Goal: Task Accomplishment & Management: Complete application form

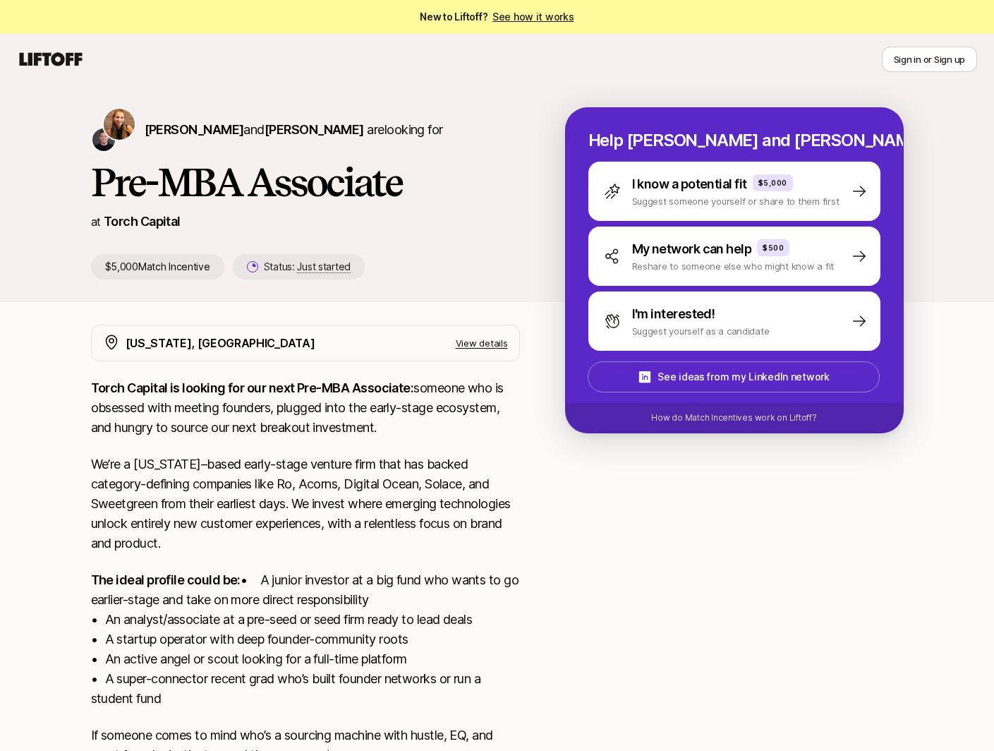
click at [198, 413] on p "Torch Capital is looking for our next Pre-MBA Associate: someone who is obsesse…" at bounding box center [305, 407] width 429 height 59
click at [196, 413] on p "Torch Capital is looking for our next Pre-MBA Associate: someone who is obsesse…" at bounding box center [305, 407] width 429 height 59
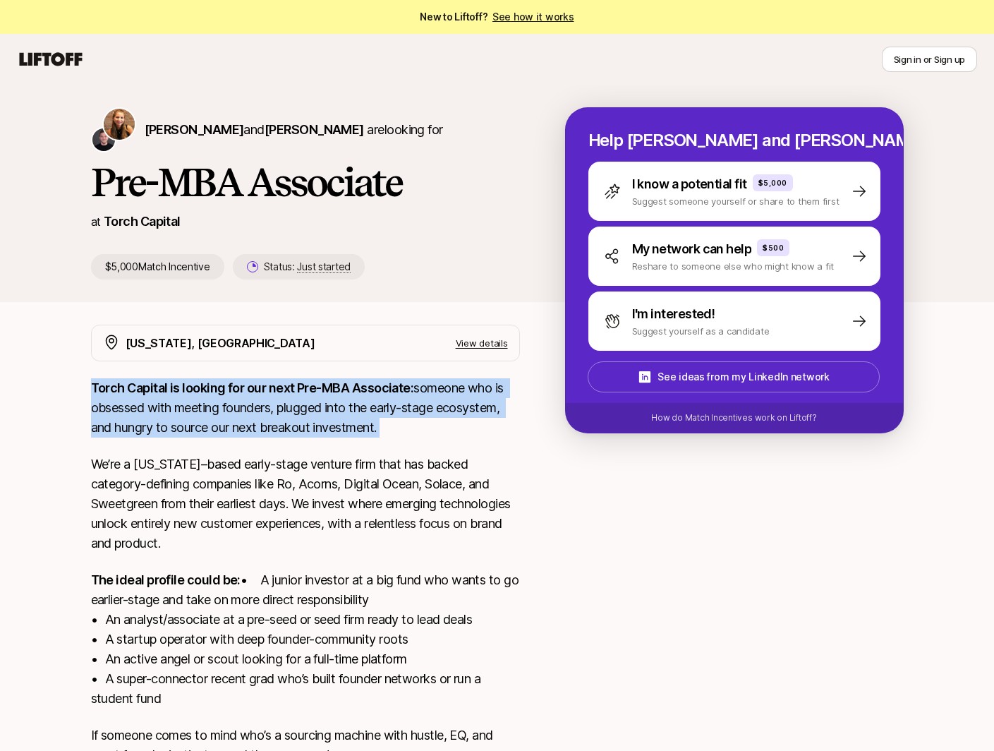
click at [196, 413] on p "Torch Capital is looking for our next Pre-MBA Associate: someone who is obsesse…" at bounding box center [305, 407] width 429 height 59
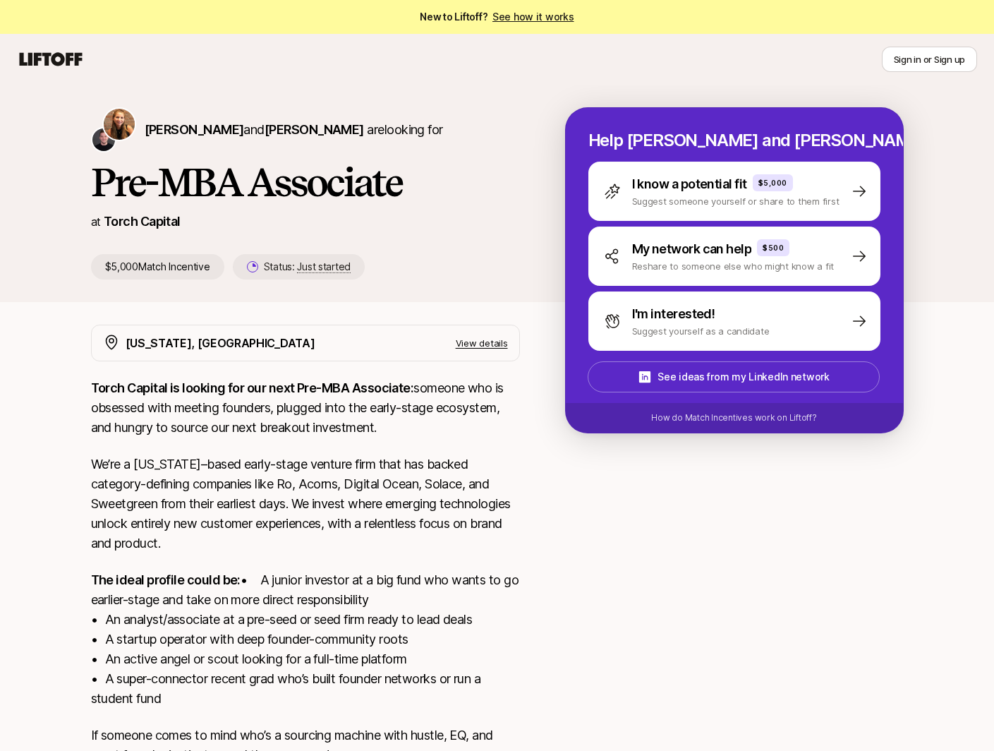
click at [365, 461] on p "We’re a [US_STATE]–based early-stage venture firm that has backed category-defi…" at bounding box center [305, 503] width 429 height 99
click at [363, 466] on p "We’re a [US_STATE]–based early-stage venture firm that has backed category-defi…" at bounding box center [305, 503] width 429 height 99
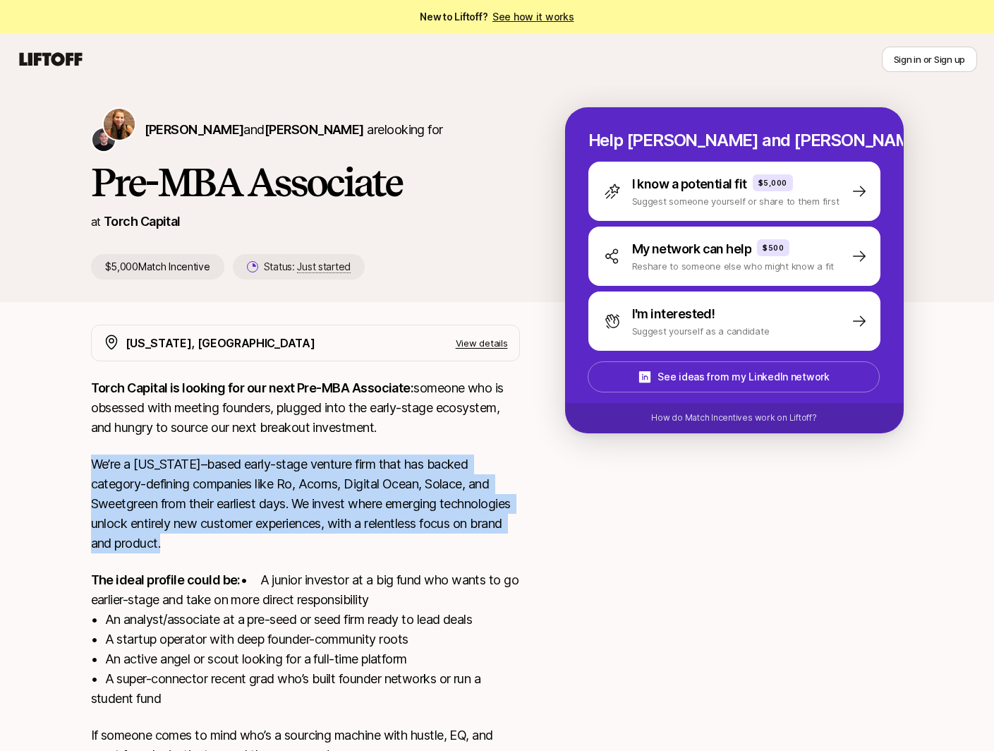
click at [363, 466] on p "We’re a [US_STATE]–based early-stage venture firm that has backed category-defi…" at bounding box center [305, 503] width 429 height 99
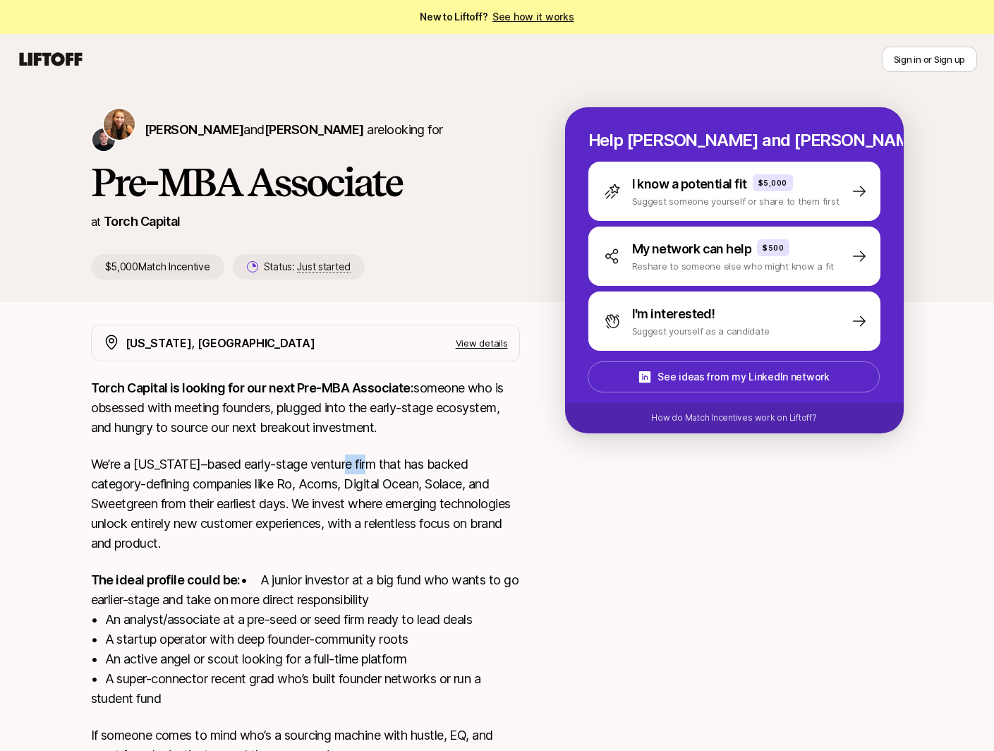
click at [363, 466] on p "We’re a [US_STATE]–based early-stage venture firm that has backed category-defi…" at bounding box center [305, 503] width 429 height 99
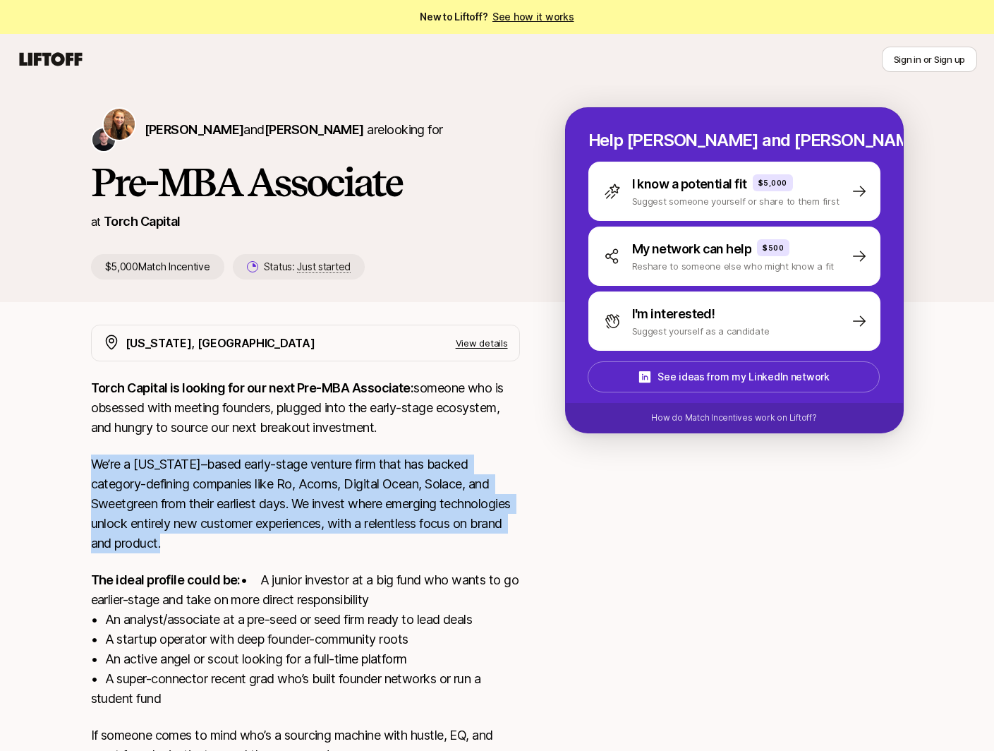
click at [363, 466] on p "We’re a [US_STATE]–based early-stage venture firm that has backed category-defi…" at bounding box center [305, 503] width 429 height 99
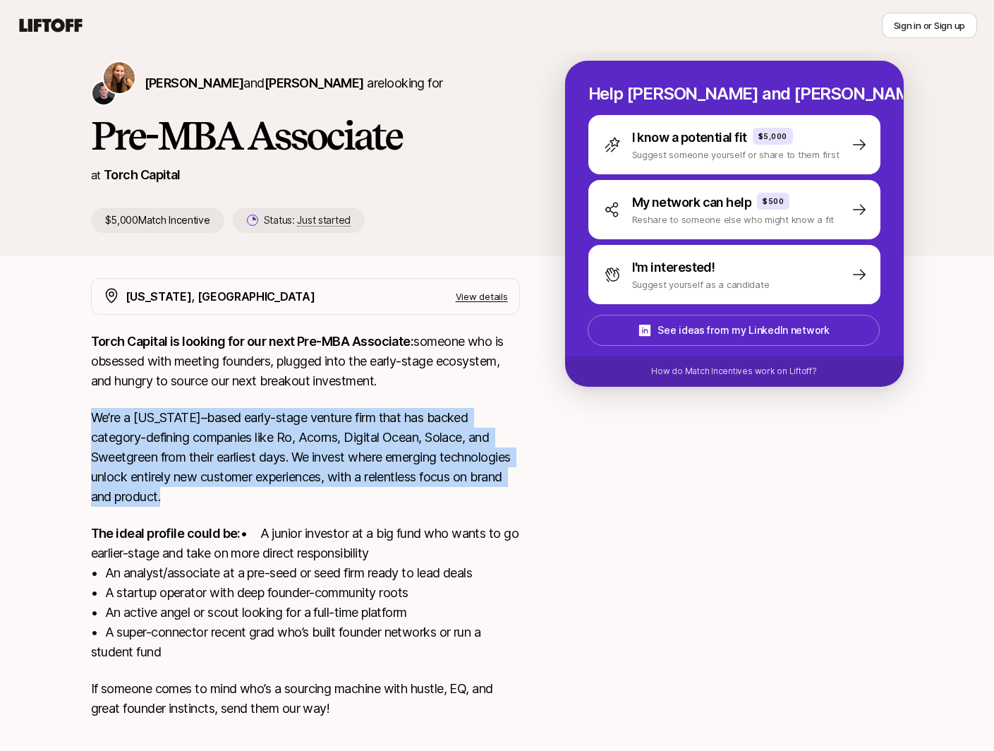
scroll to position [124, 0]
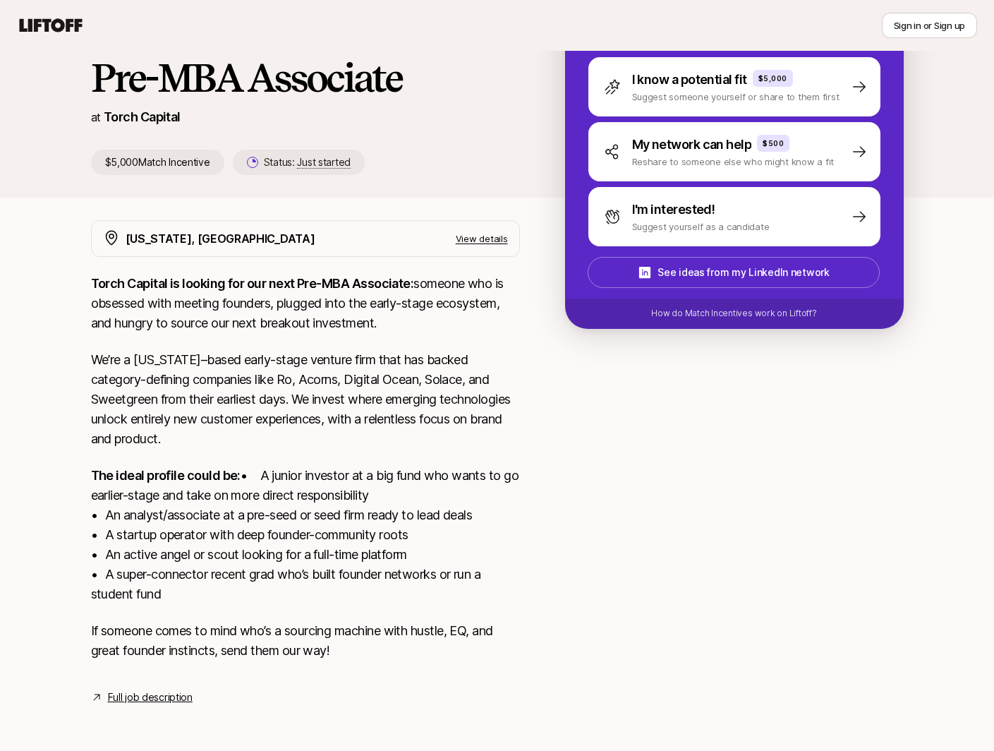
click at [297, 496] on p "The ideal profile could be: • A junior investor at a big fund who wants to go e…" at bounding box center [305, 535] width 429 height 138
click at [146, 698] on link "Full job description" at bounding box center [150, 697] width 85 height 17
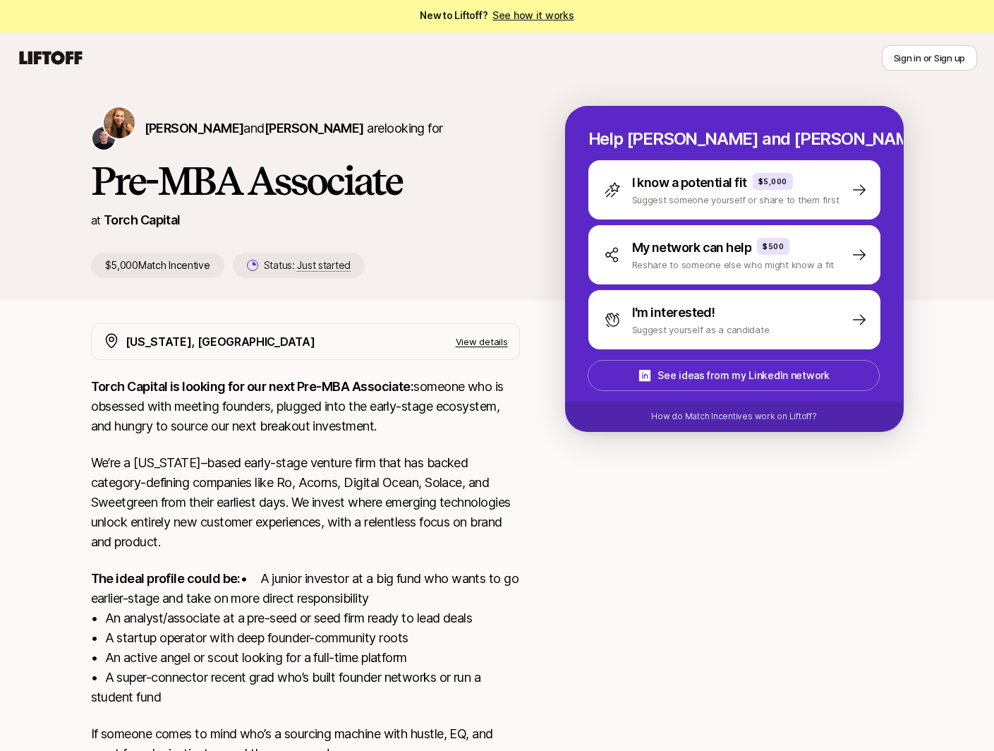
scroll to position [0, 0]
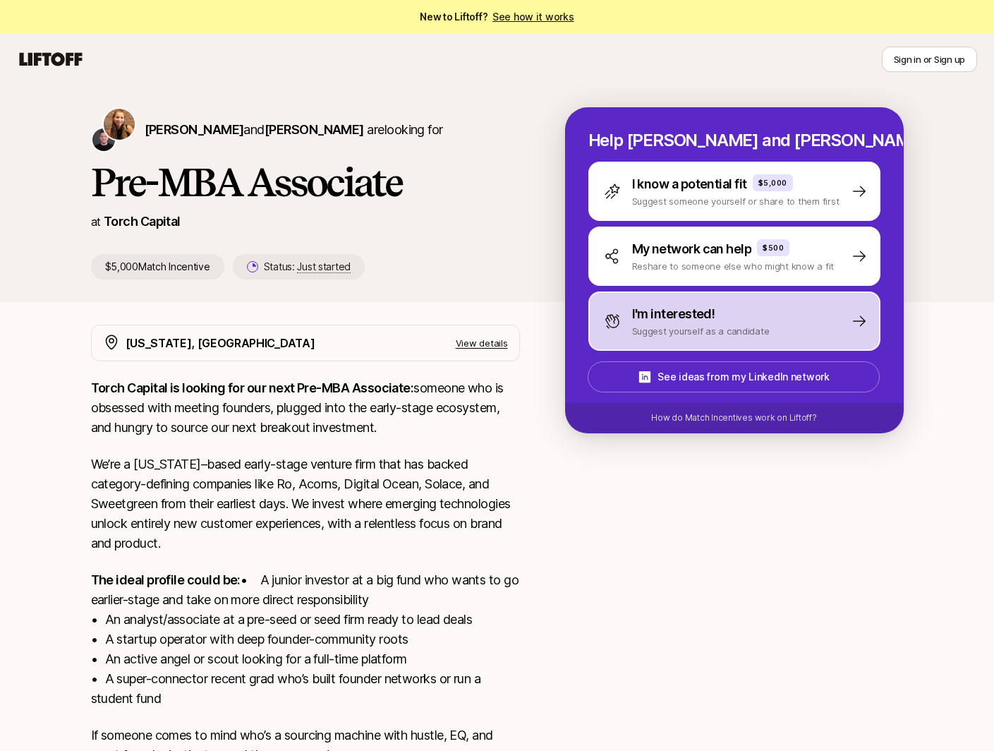
click at [695, 320] on p "I'm interested!" at bounding box center [673, 314] width 83 height 20
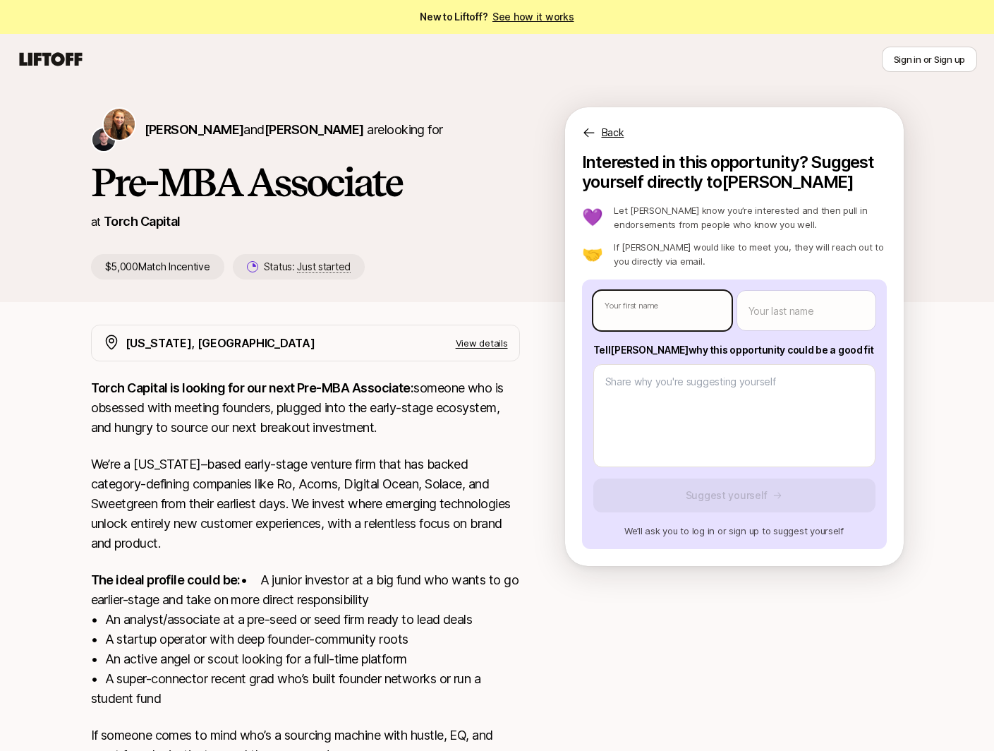
type textarea "x"
click at [641, 320] on body "New to Liftoff? See how it works Sign in or Sign up Sign in or Sign up [PERSON_…" at bounding box center [497, 375] width 994 height 751
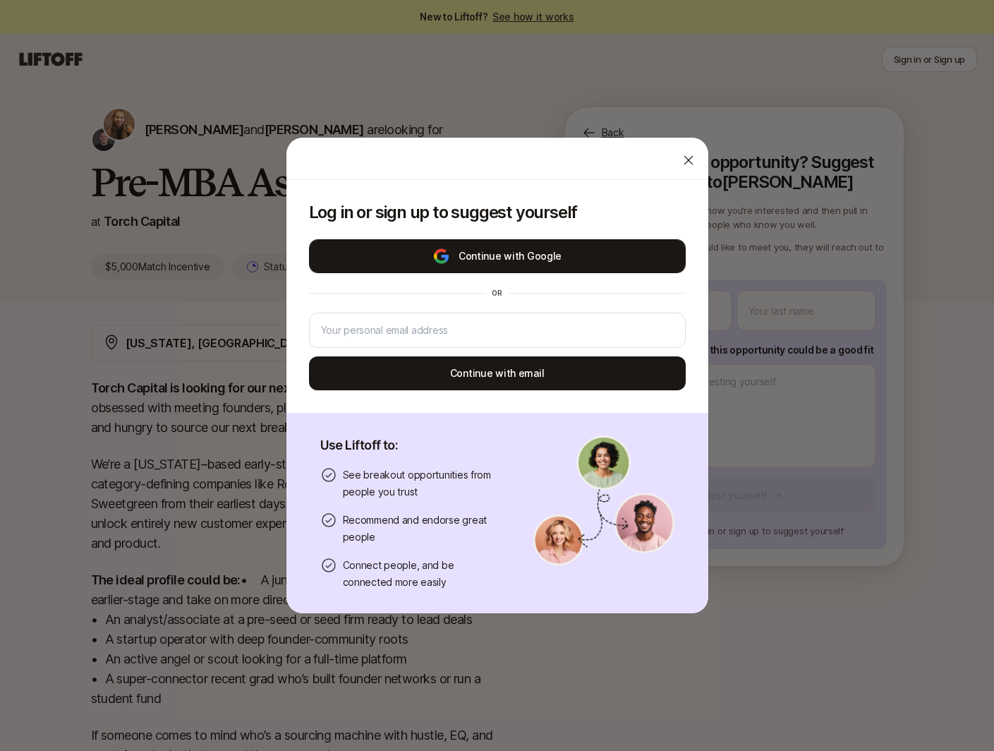
click at [536, 250] on button "Continue with Google" at bounding box center [497, 256] width 377 height 34
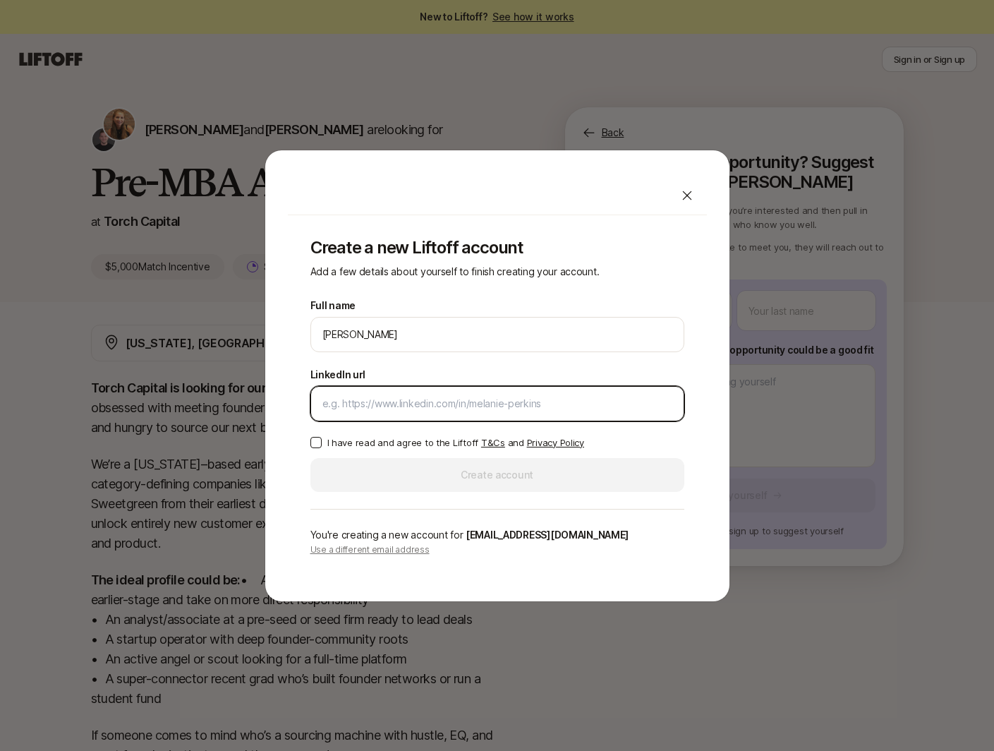
paste input "[URL][DOMAIN_NAME]"
type input "[URL][DOMAIN_NAME]"
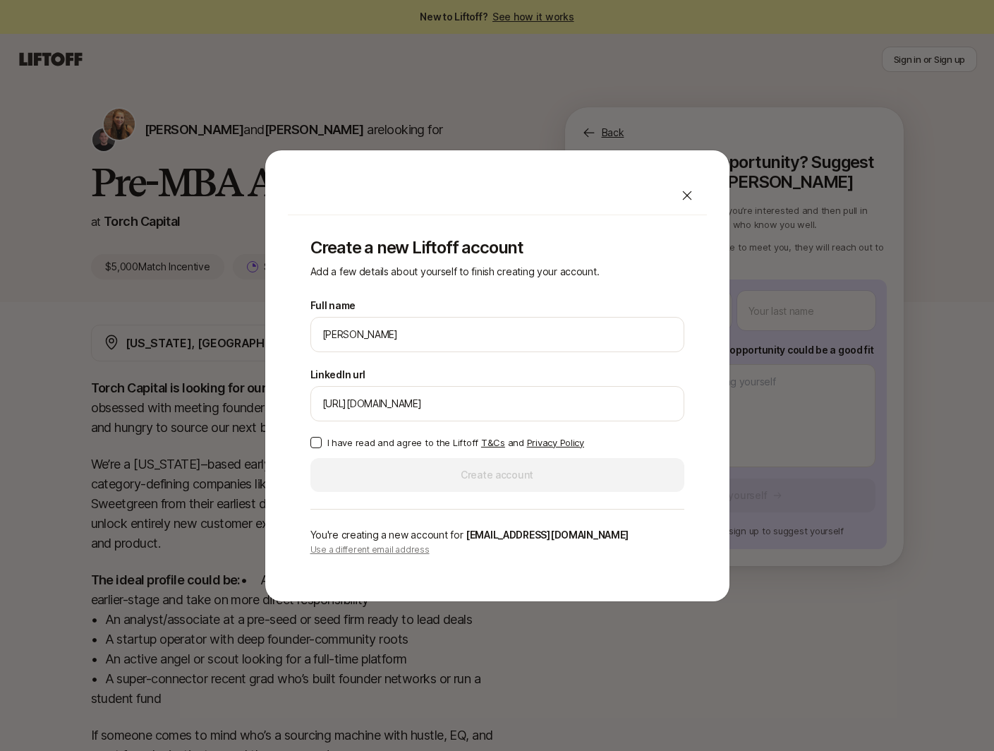
click at [411, 440] on p "I have read and agree to the Liftoff T&Cs and Privacy Policy" at bounding box center [455, 442] width 257 height 14
click at [322, 440] on button "I have read and agree to the Liftoff T&Cs and Privacy Policy" at bounding box center [315, 442] width 11 height 11
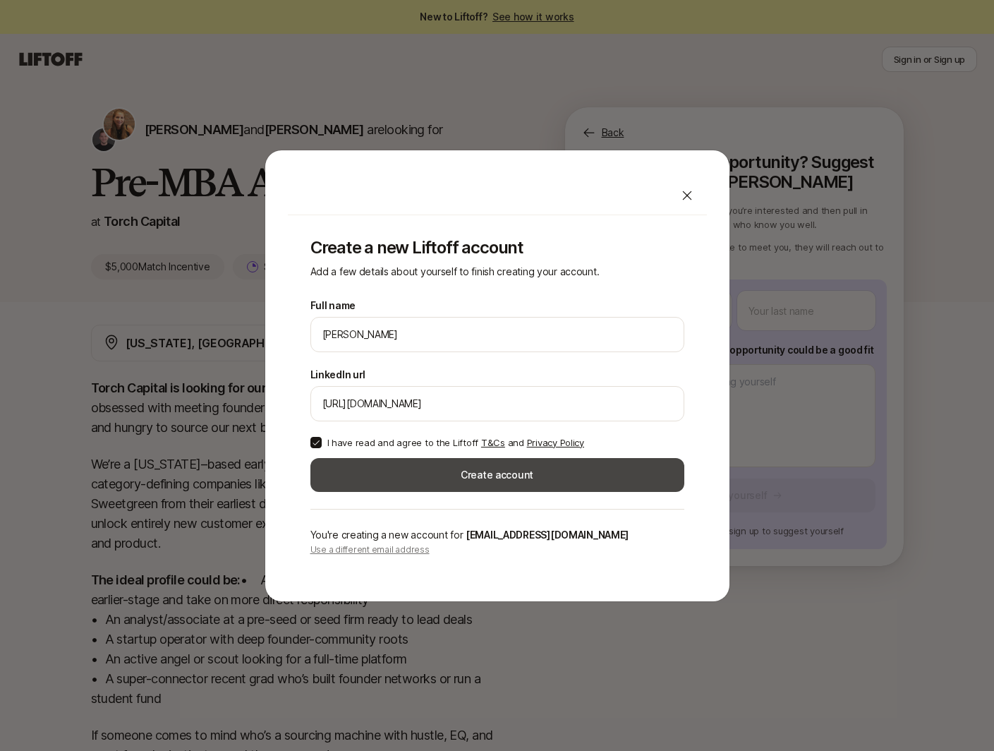
click at [406, 474] on button "Create account" at bounding box center [497, 475] width 374 height 34
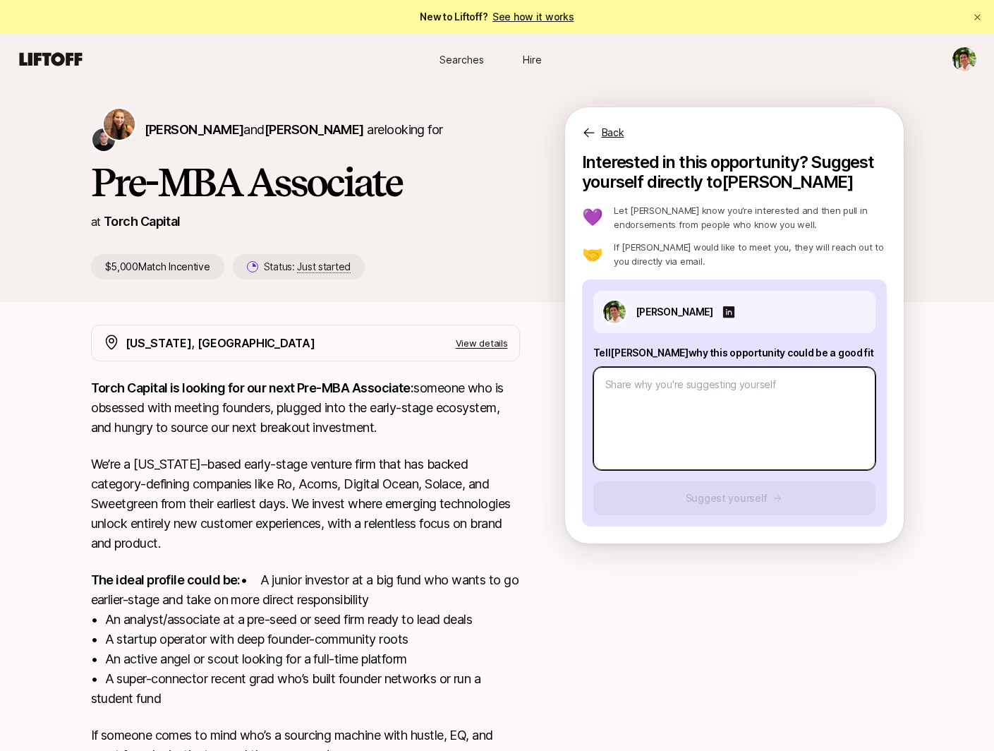
click at [693, 426] on textarea at bounding box center [734, 418] width 282 height 103
type textarea "x"
type textarea "2"
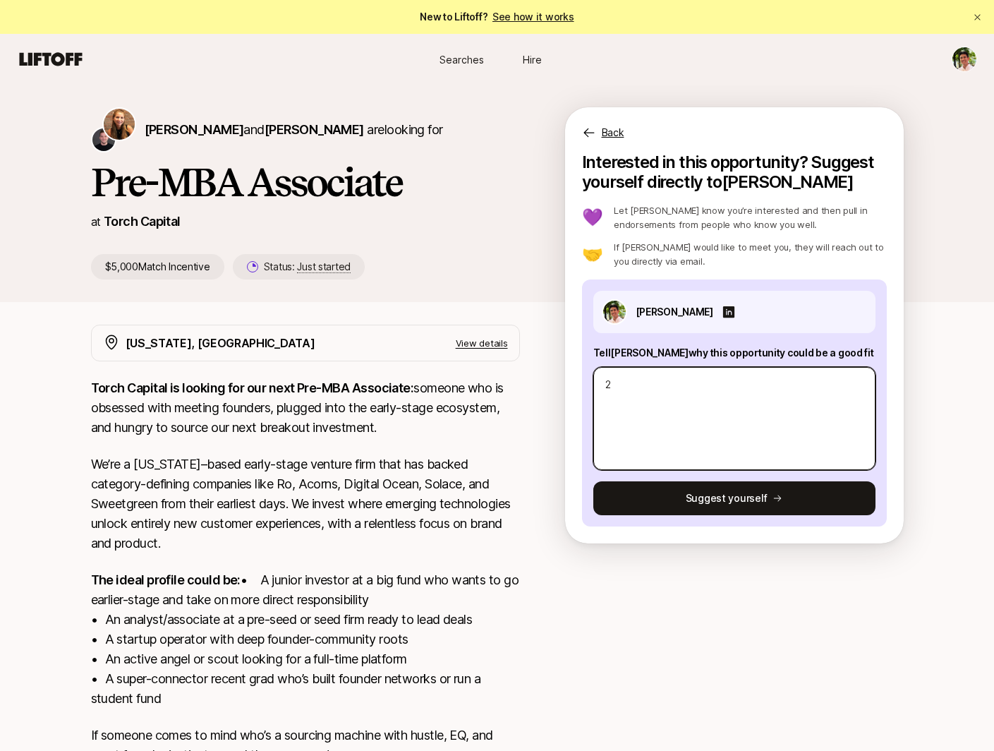
type textarea "x"
type textarea "2"
type textarea "x"
type textarea "2 y"
type textarea "x"
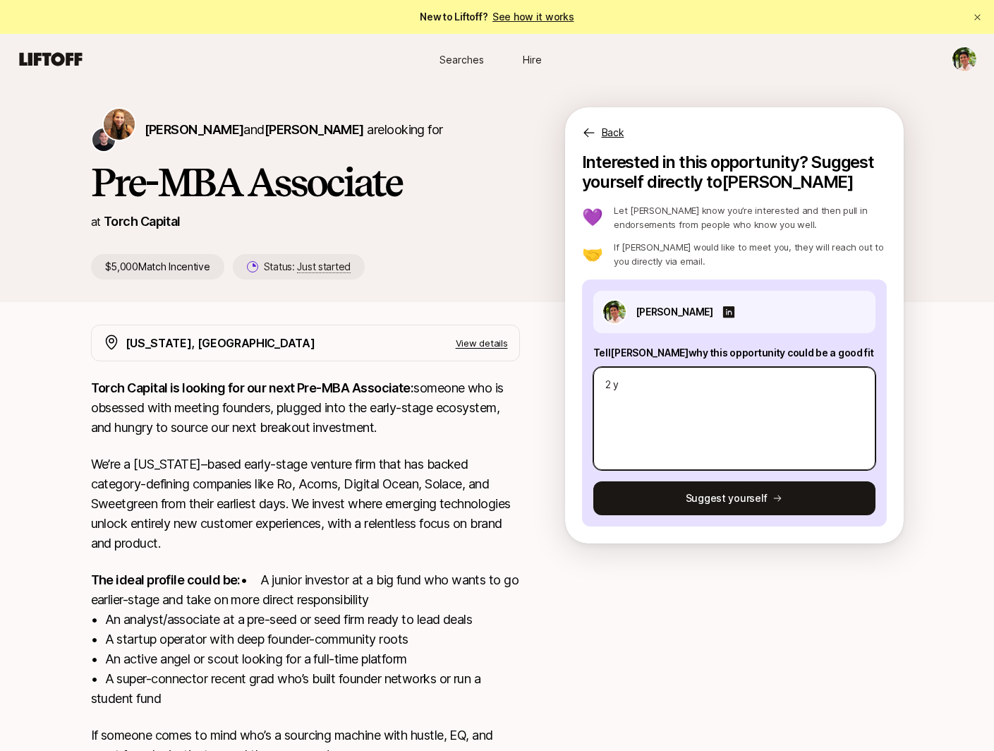
type textarea "2 ye"
type textarea "x"
type textarea "2 yea"
type textarea "x"
type textarea "2 year"
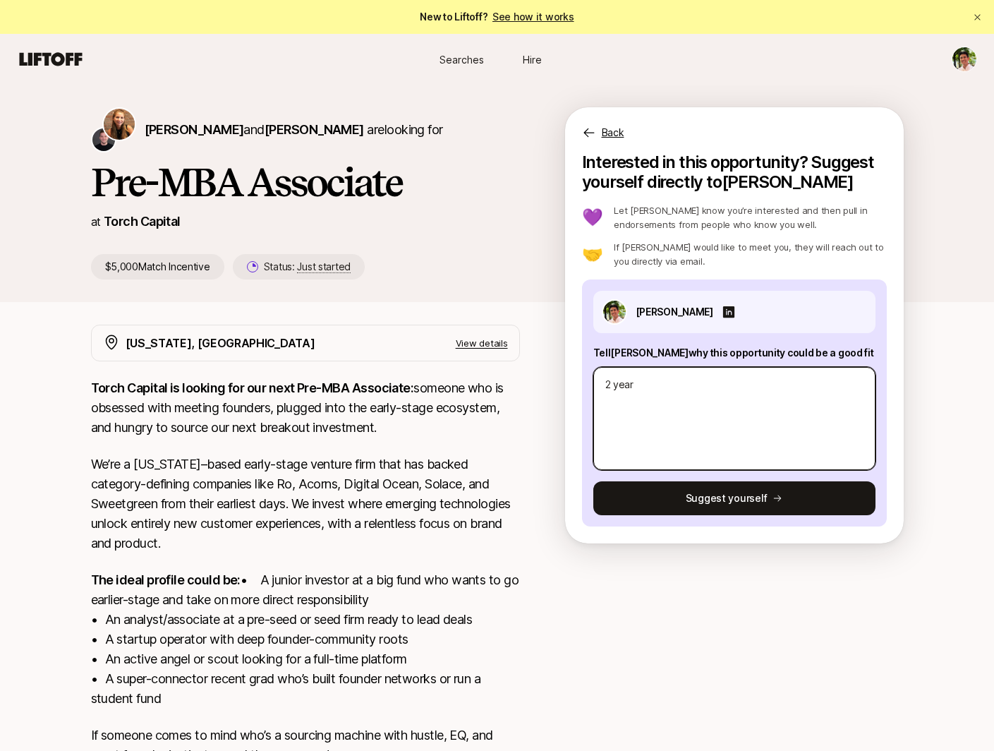
type textarea "x"
type textarea "2 years"
type textarea "x"
type textarea "2 years"
type textarea "x"
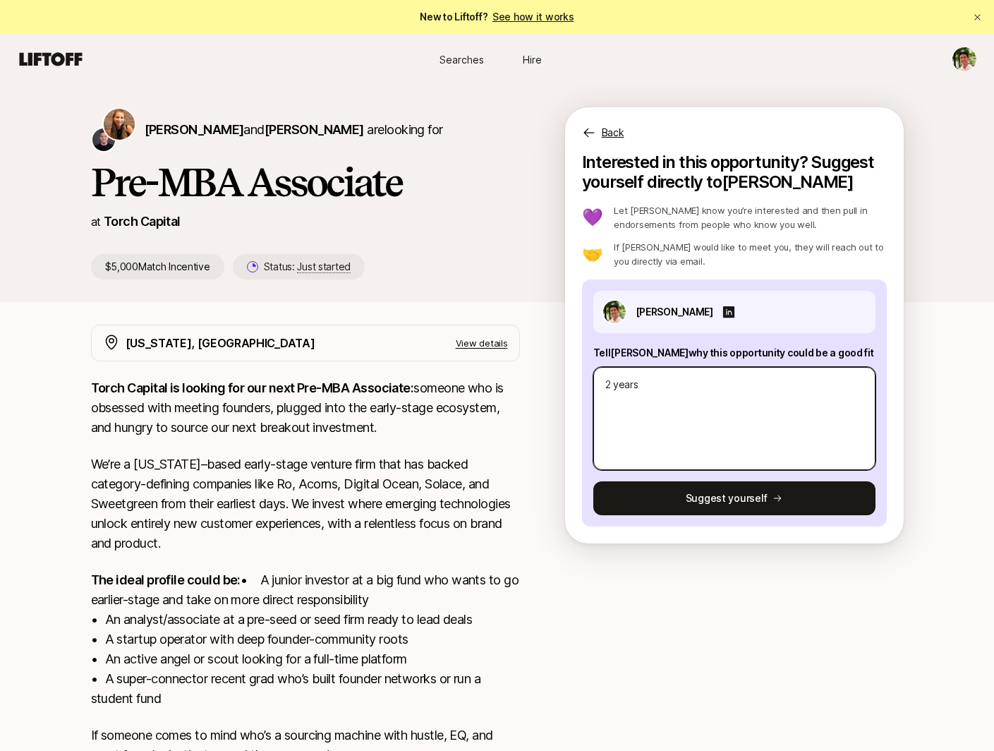
type textarea "2 years i"
type textarea "x"
type textarea "2 years in"
type textarea "x"
type textarea "2 years in"
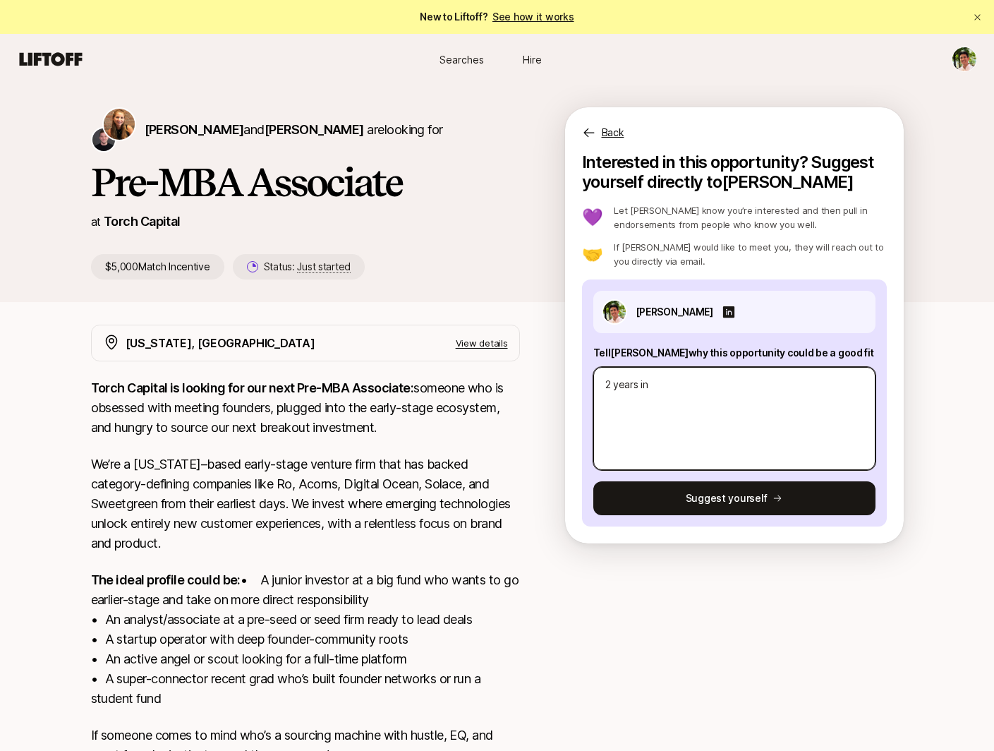
type textarea "x"
type textarea "2 years in i"
type textarea "x"
type textarea "2 years in in"
type textarea "x"
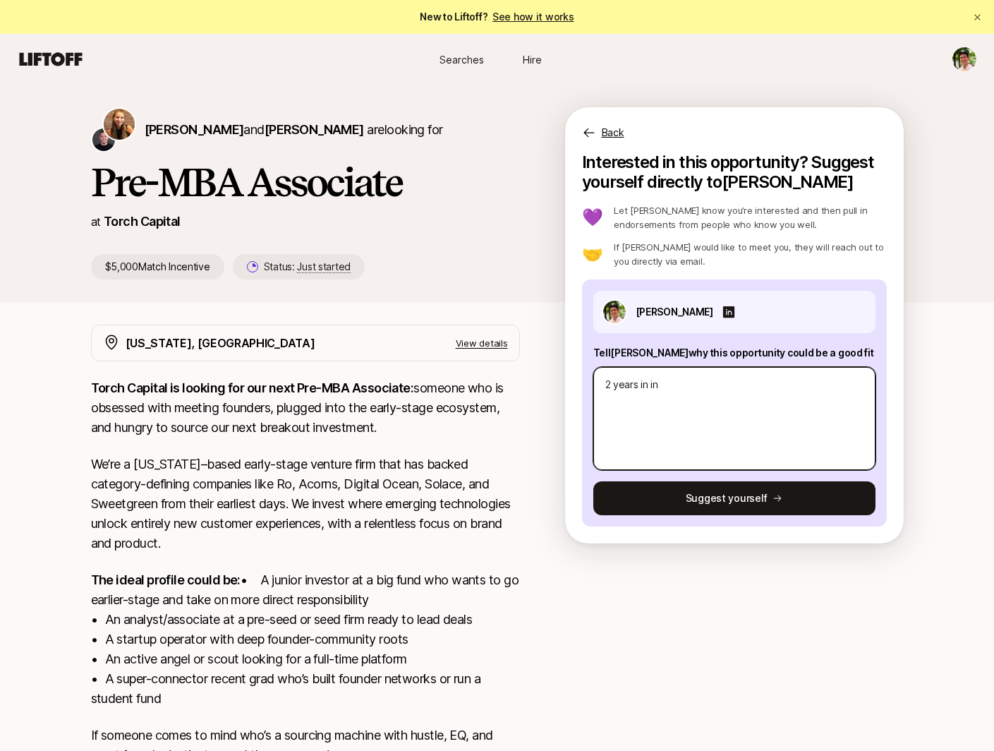
type textarea "2 years in inv"
type textarea "x"
type textarea "2 years in inve"
type textarea "x"
type textarea "2 years in inves"
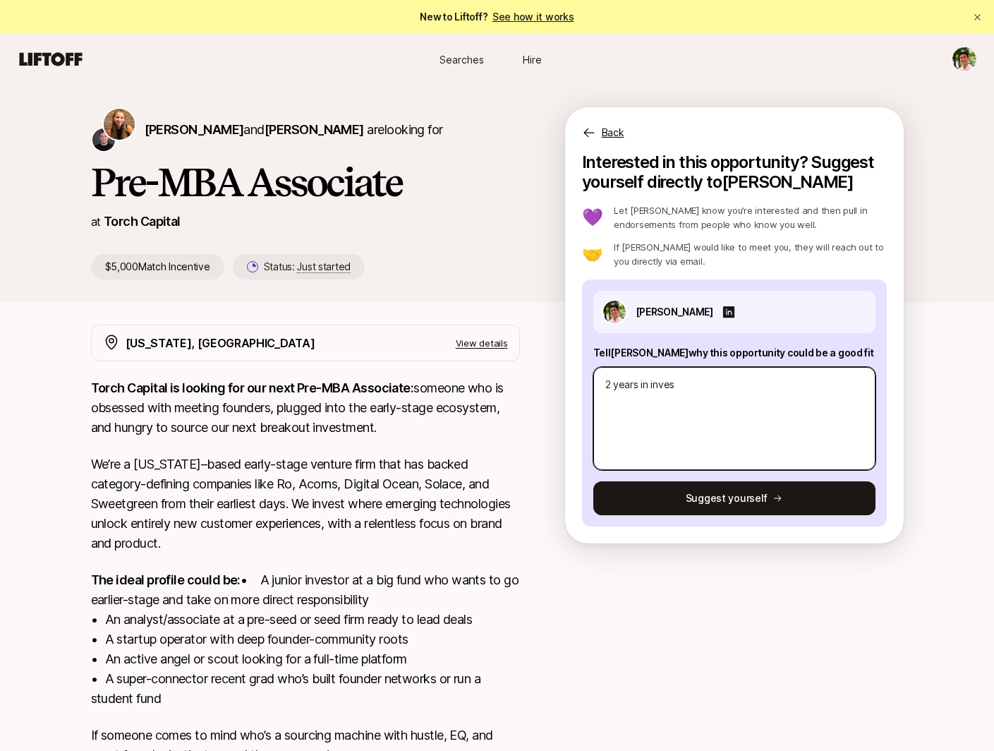
type textarea "x"
type textarea "2 years in invest"
type textarea "x"
type textarea "2 years in investm"
type textarea "x"
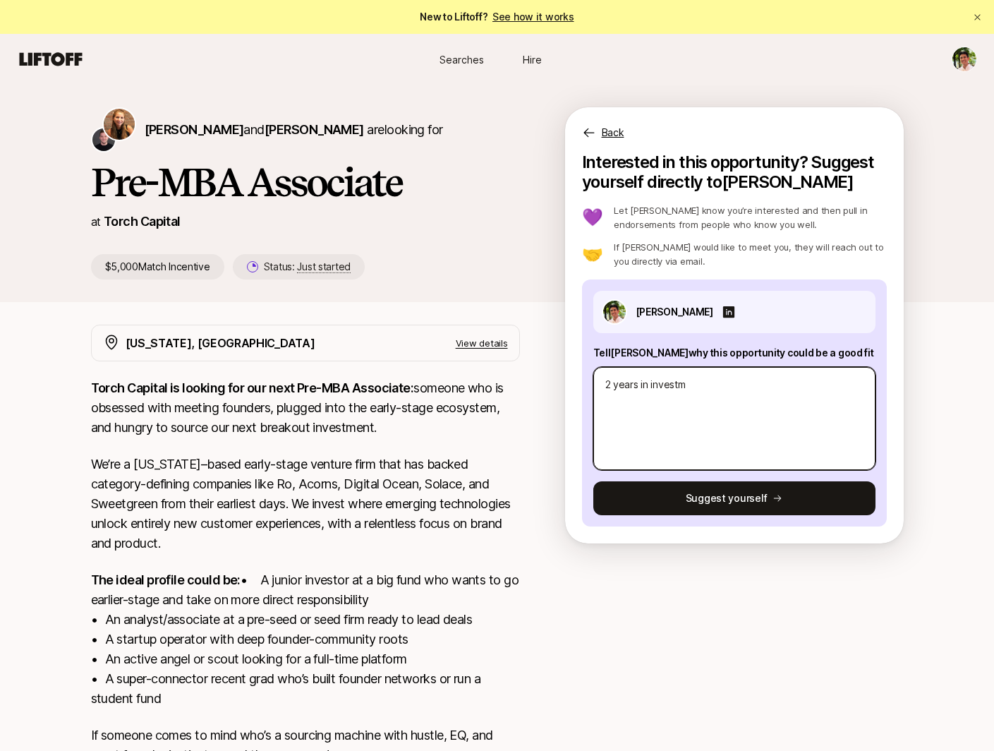
type textarea "2 years in investme"
type textarea "x"
type textarea "2 years in investmen"
type textarea "x"
type textarea "2 years in investment"
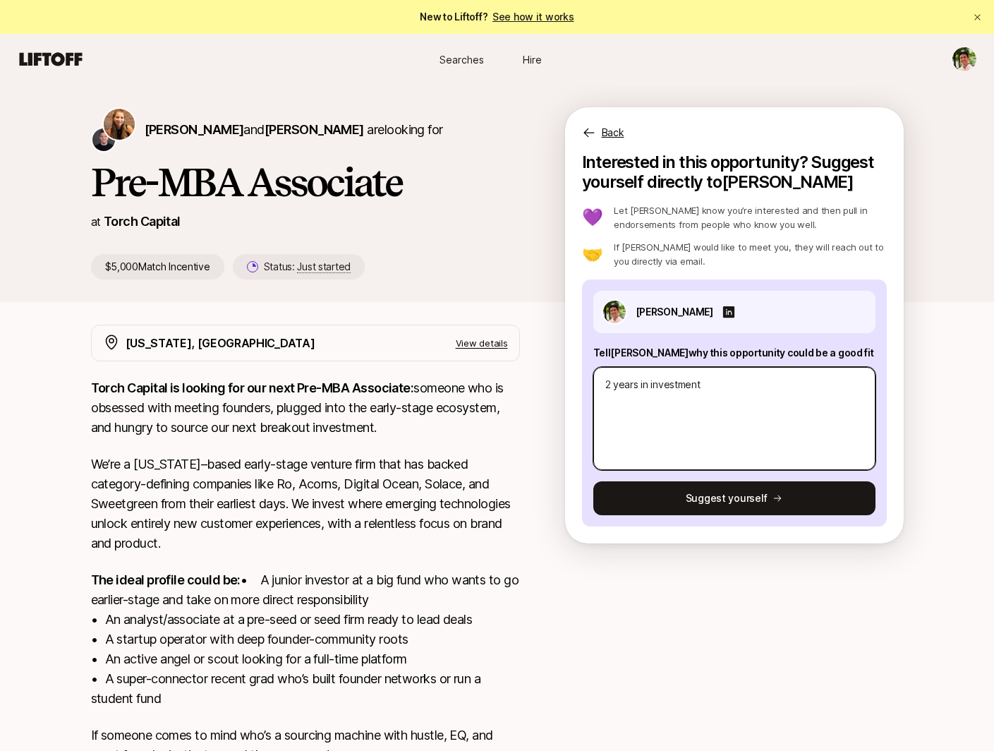
type textarea "x"
type textarea "2 years in investment"
type textarea "x"
type textarea "2 years in investment b"
type textarea "x"
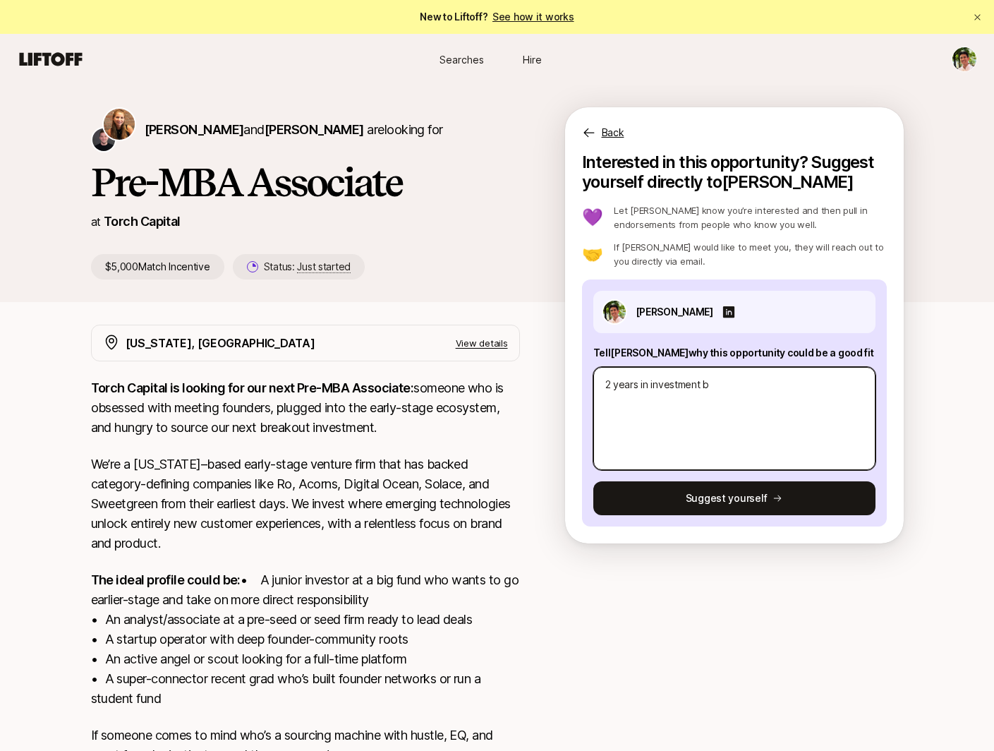
type textarea "2 years in investment ba"
type textarea "x"
type textarea "2 years in investment ban"
type textarea "x"
type textarea "2 years in investment bank"
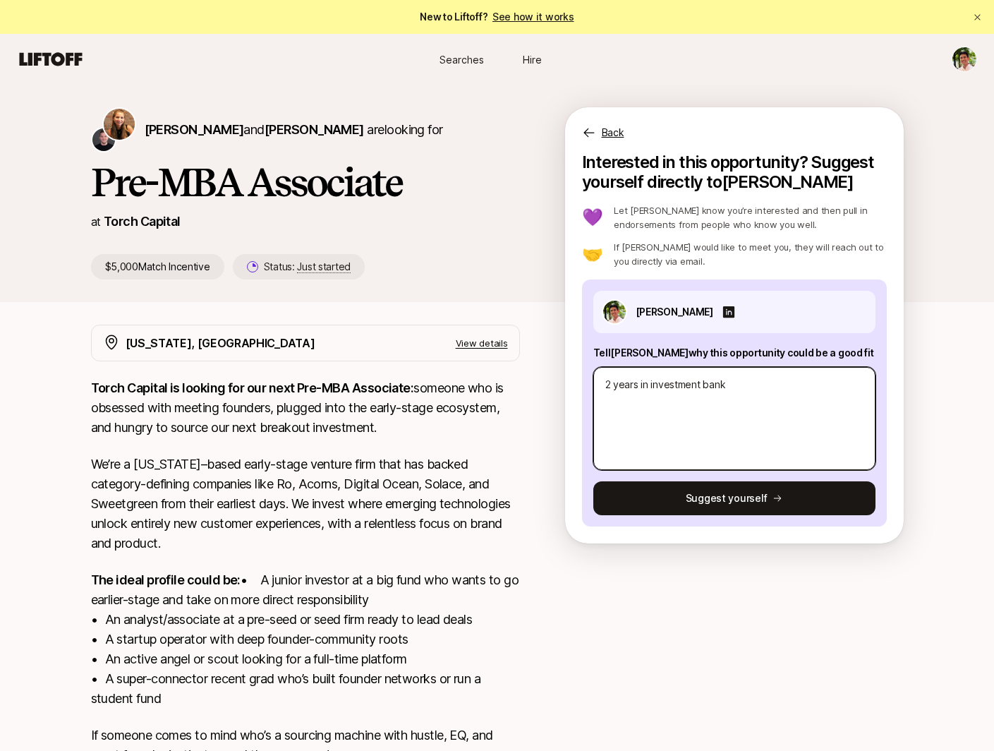
type textarea "x"
type textarea "2 years in investment banki"
type textarea "x"
type textarea "2 years in investment bankin"
type textarea "x"
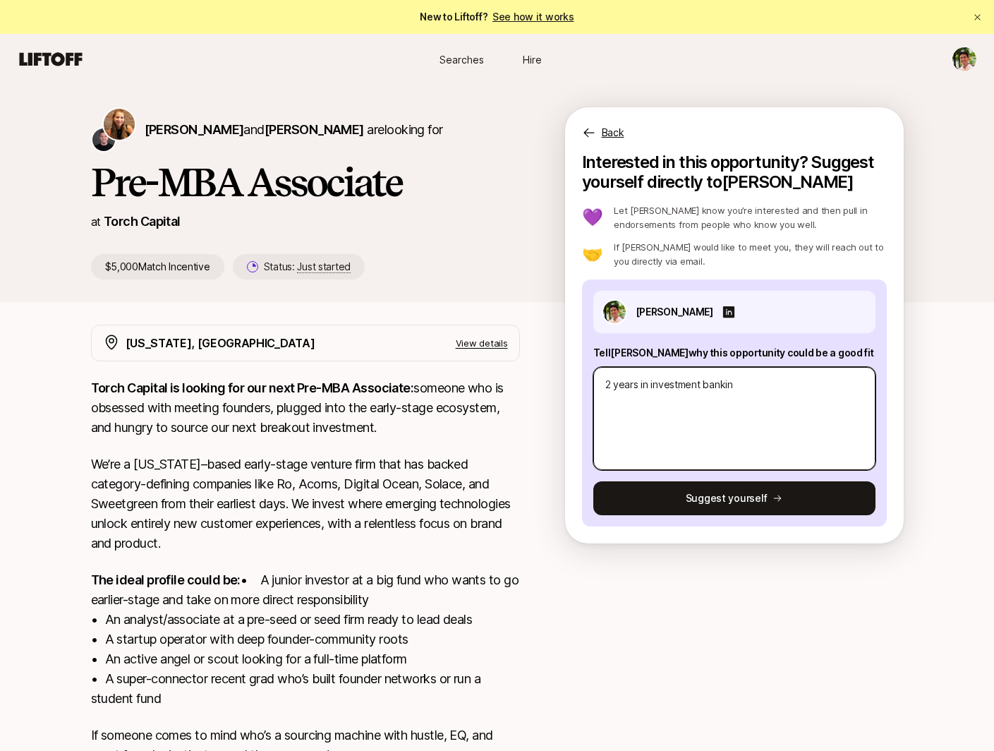
type textarea "2 years in investment banking"
type textarea "x"
type textarea "2 years in investment banking"
type textarea "x"
type textarea "2 years in investment banking a"
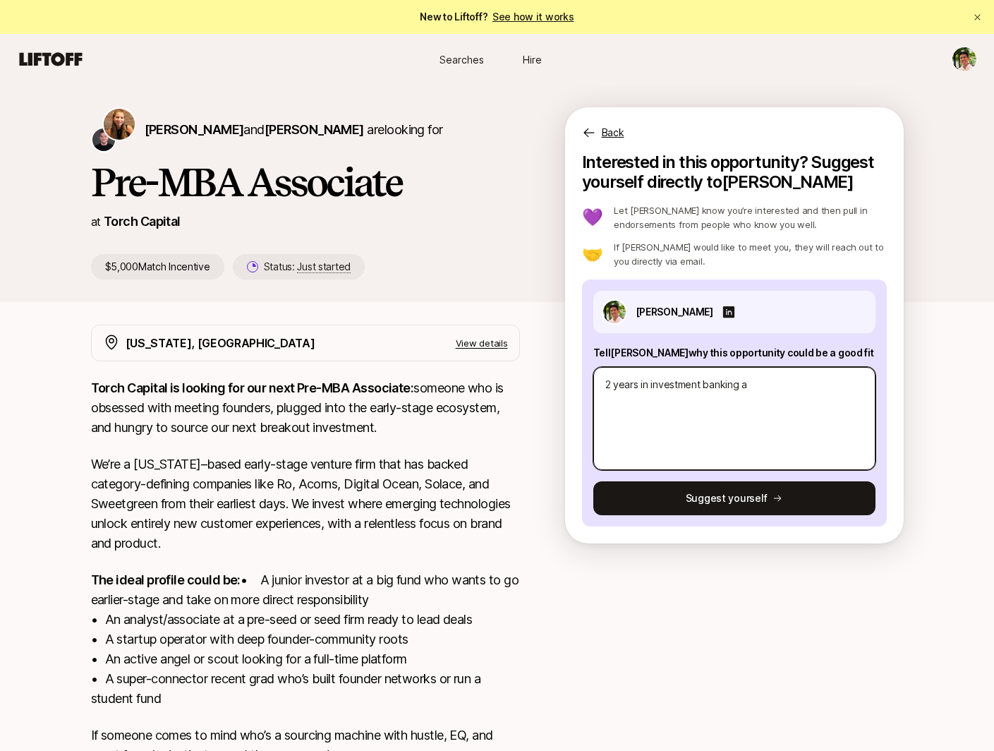
type textarea "x"
type textarea "2 years in investment banking at"
type textarea "x"
type textarea "2 years in investment banking at"
type textarea "x"
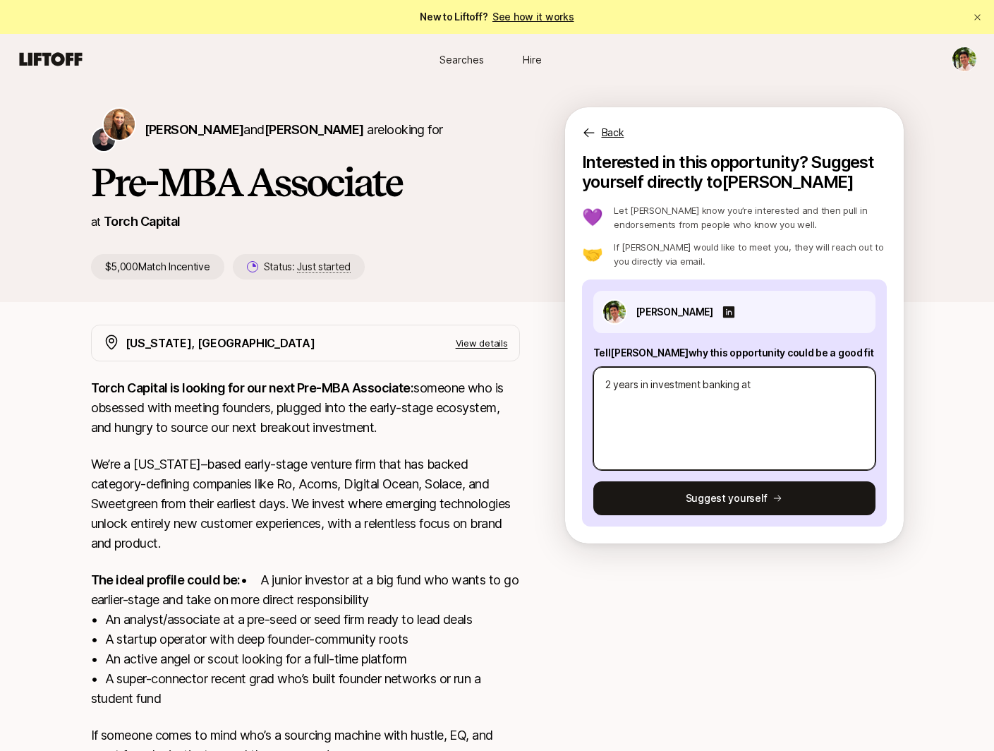
type textarea "2 years in investment banking at G"
type textarea "x"
type textarea "2 years in investment banking at Go"
type textarea "x"
type textarea "2 years in investment banking at [GEOGRAPHIC_DATA]"
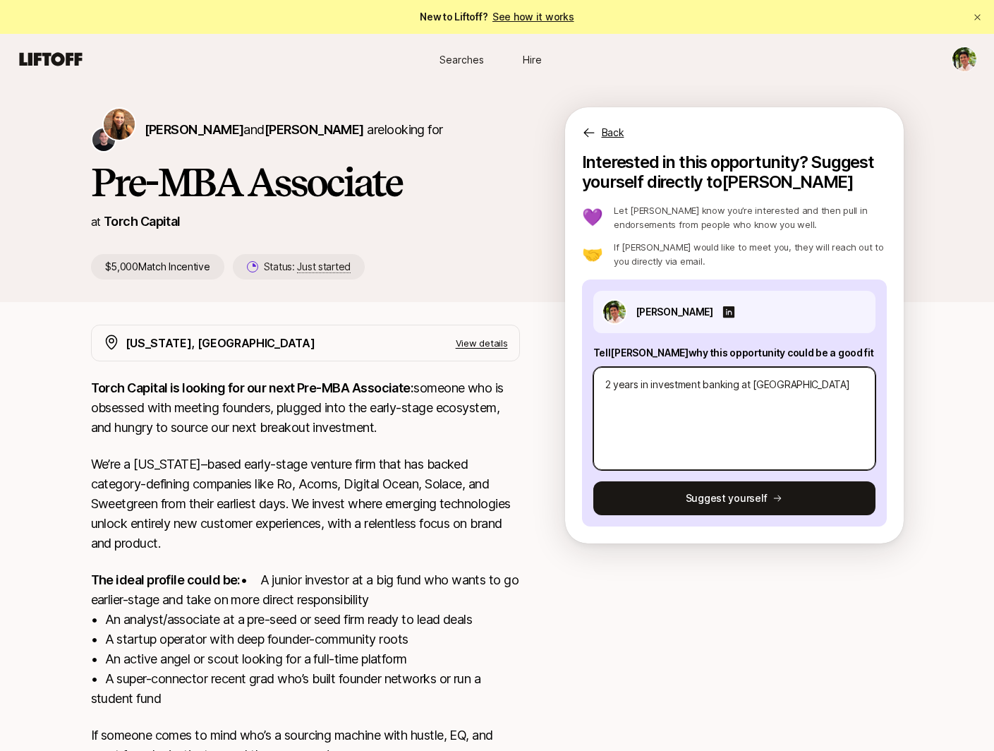
type textarea "x"
type textarea "2 years in investment banking at Gold"
type textarea "x"
type textarea "2 years in investment banking at [GEOGRAPHIC_DATA]"
type textarea "x"
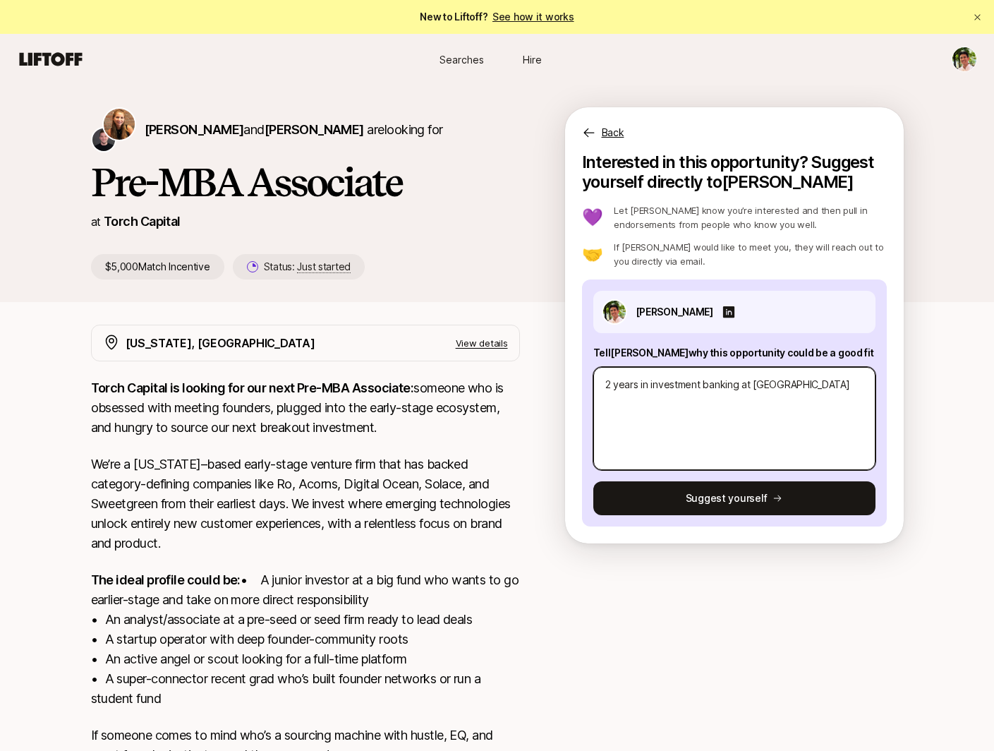
type textarea "2 years in investment banking at [GEOGRAPHIC_DATA]"
type textarea "x"
type textarea "2 years in investment banking at [PERSON_NAME]"
type textarea "x"
type textarea "2 years in investment banking at [PERSON_NAME]"
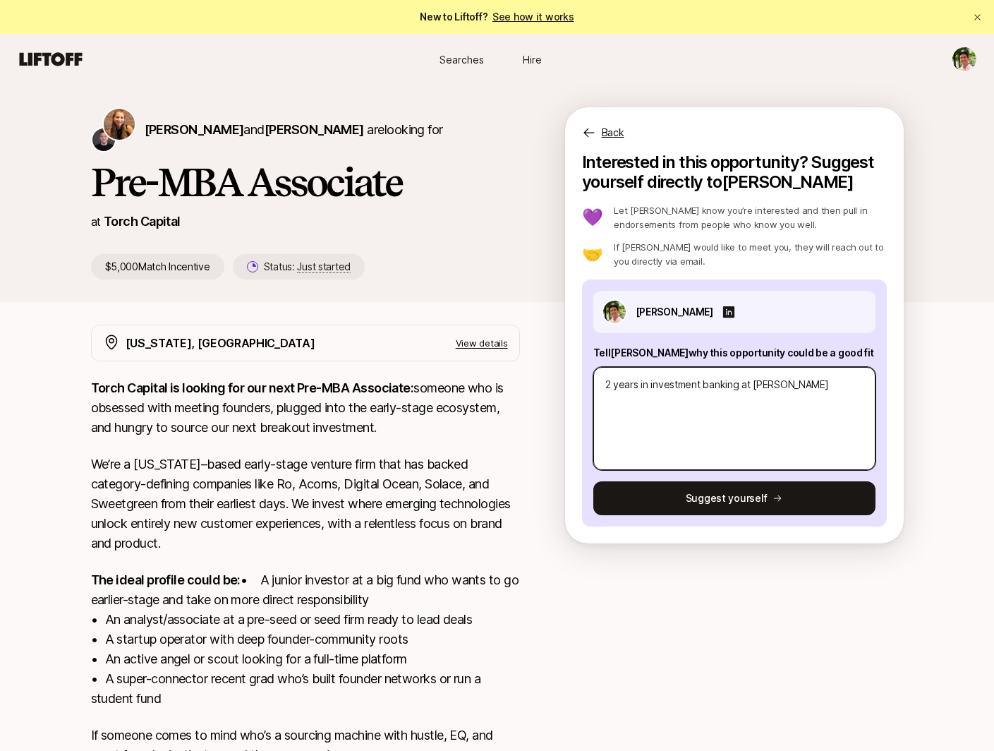
type textarea "x"
type textarea "2 years in investment banking at [PERSON_NAME] S"
type textarea "x"
type textarea "2 years in investment banking at [PERSON_NAME]"
type textarea "x"
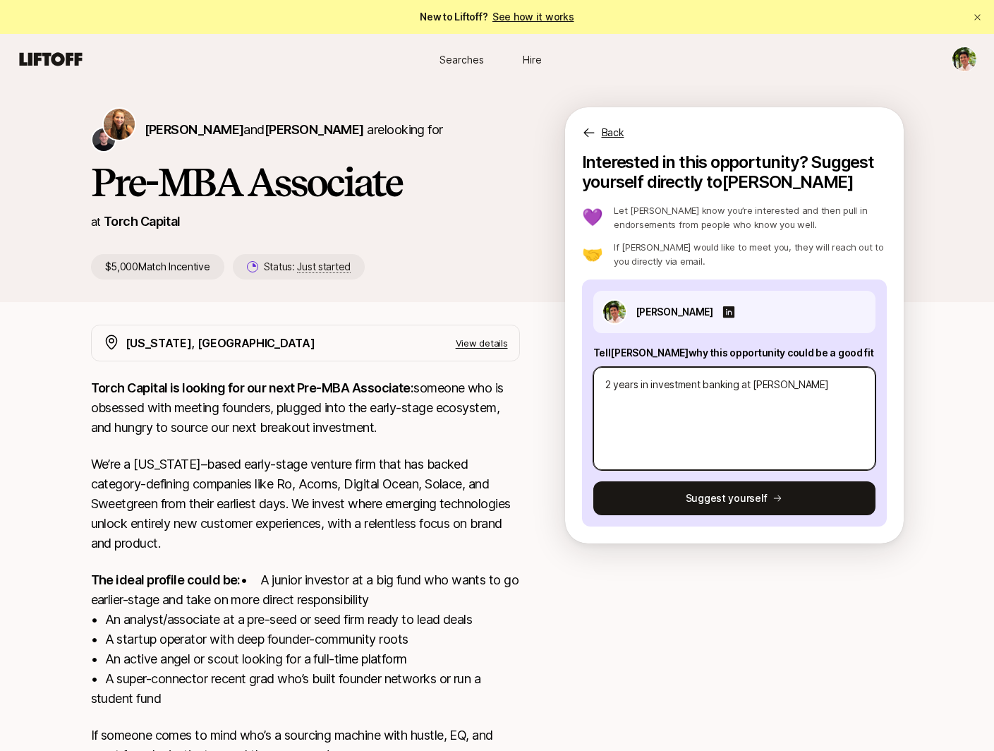
type textarea "2 years in investment banking at [PERSON_NAME] Sac"
type textarea "x"
type textarea "2 years in investment banking at [PERSON_NAME] Sach"
type textarea "x"
type textarea "2 years in investment banking at [PERSON_NAME] [PERSON_NAME]"
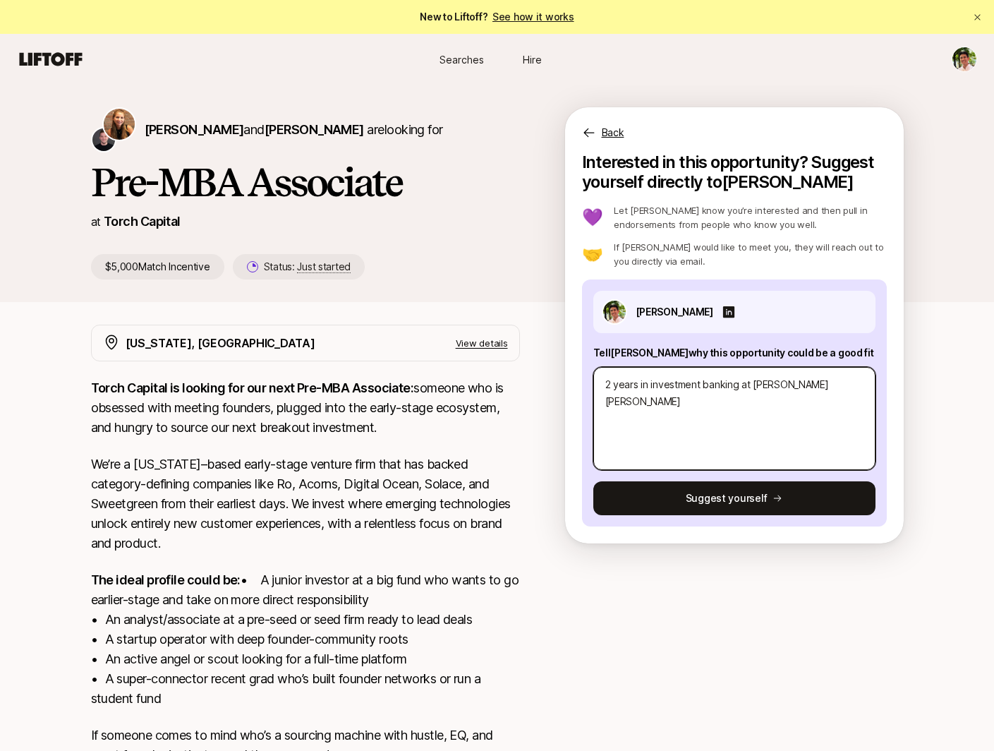
type textarea "x"
type textarea "2 years in investment banking at [PERSON_NAME] [PERSON_NAME]"
type textarea "x"
type textarea "2 years in investment banking at [PERSON_NAME] [PERSON_NAME]"
type textarea "x"
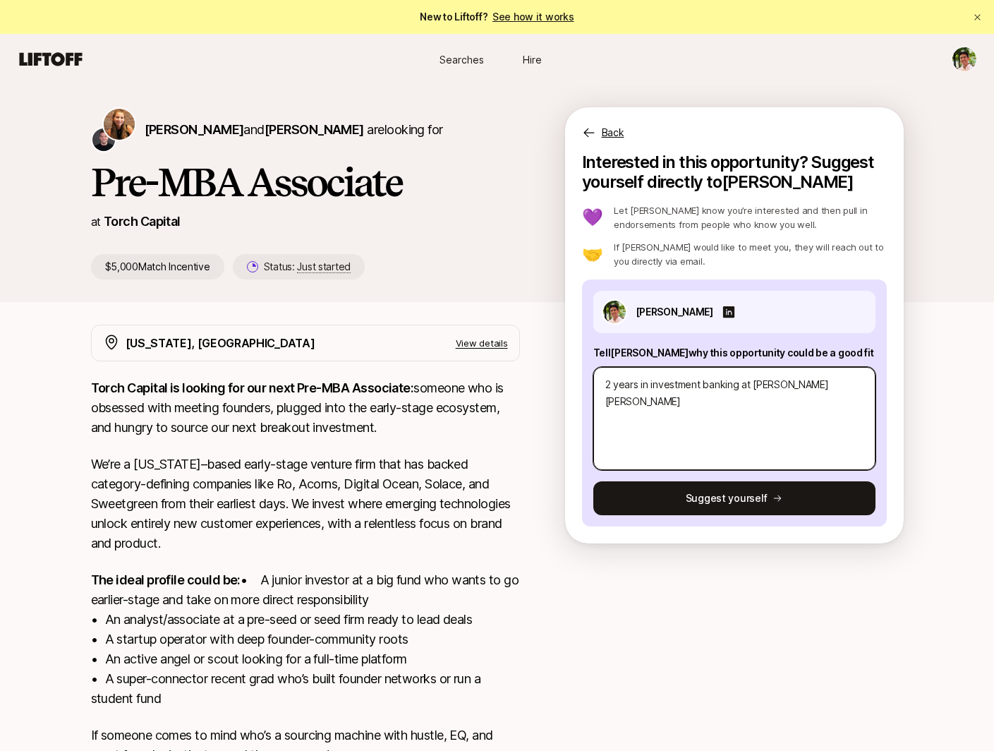
type textarea "2 years in investment banking at [PERSON_NAME] [PERSON_NAME]."
type textarea "x"
type textarea "2 years in investment banking at [PERSON_NAME] [PERSON_NAME]."
type textarea "x"
type textarea "2 years in investment banking at [PERSON_NAME] [PERSON_NAME]. P"
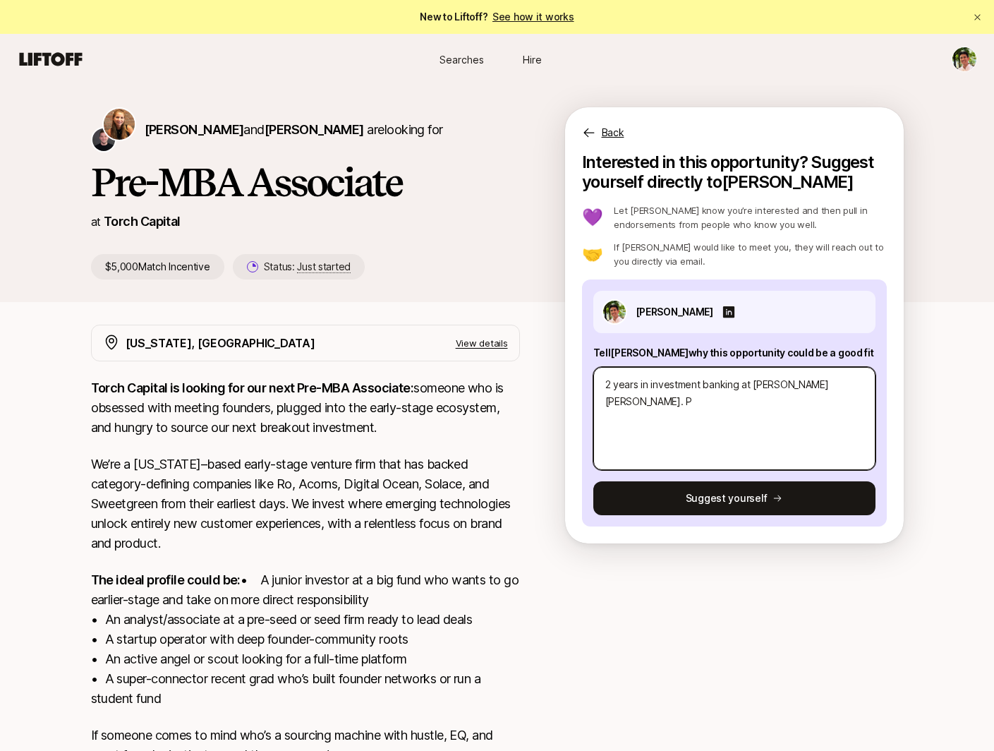
type textarea "x"
type textarea "2 years in investment banking at [PERSON_NAME] [PERSON_NAME]. Pr"
type textarea "x"
type textarea "2 years in investment banking at [PERSON_NAME] [PERSON_NAME]. Pri"
type textarea "x"
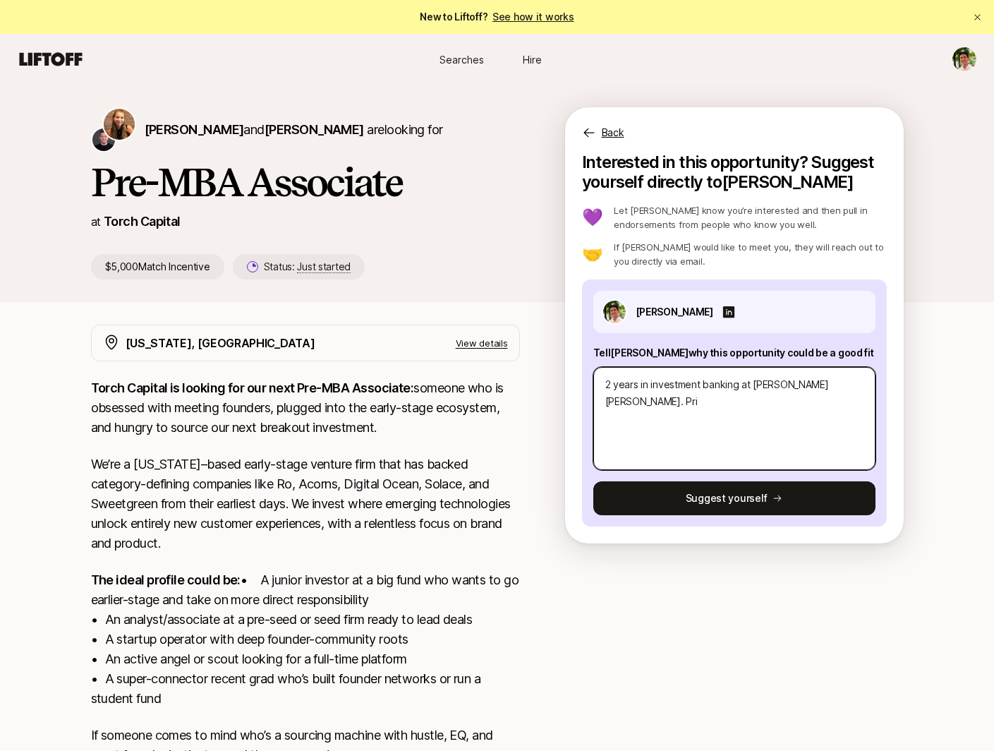
type textarea "2 years in investment banking at [PERSON_NAME] [PERSON_NAME]. Prio"
type textarea "x"
type textarea "2 years in investment banking at [PERSON_NAME] [PERSON_NAME]. Prior"
type textarea "x"
type textarea "2 years in investment banking at [PERSON_NAME] [PERSON_NAME]. Prior"
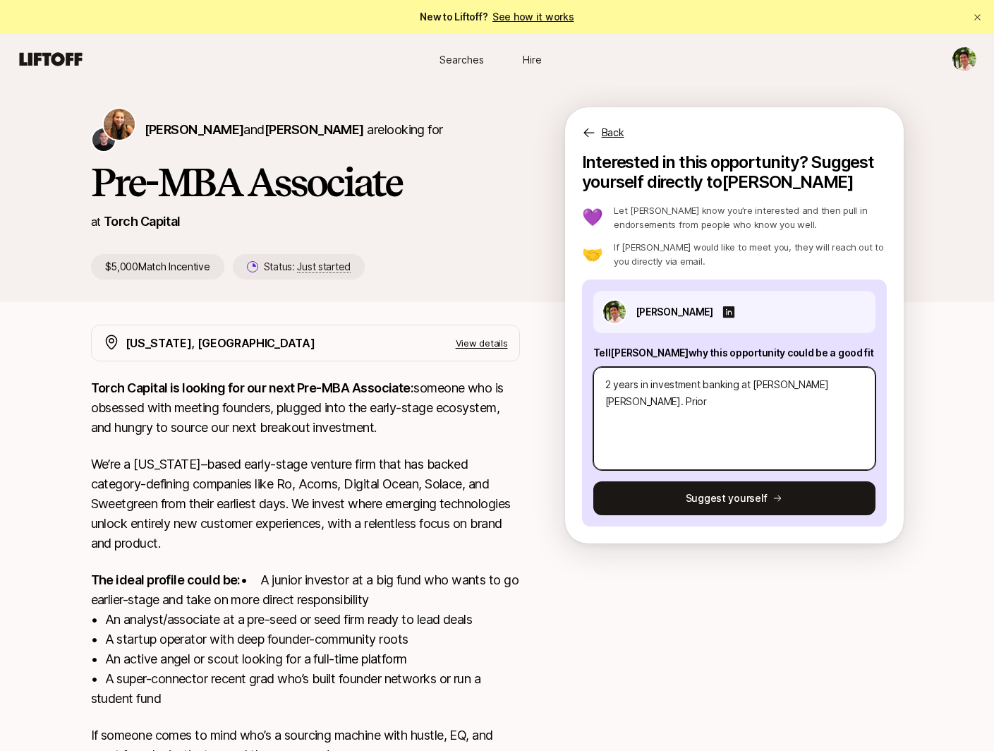
type textarea "x"
type textarea "2 years in investment banking at [PERSON_NAME] [PERSON_NAME]. Prior w"
type textarea "x"
type textarea "2 years in investment banking at [PERSON_NAME] [PERSON_NAME]. Prior wa"
type textarea "x"
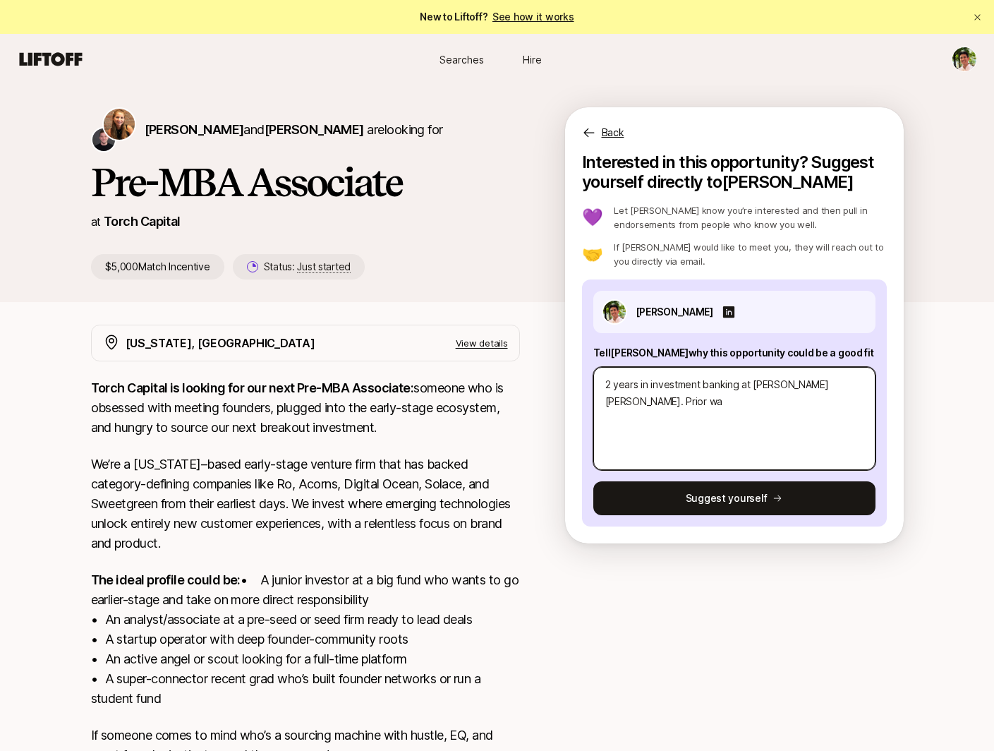
type textarea "2 years in investment banking at [PERSON_NAME] [PERSON_NAME]. Prior was"
type textarea "x"
type textarea "2 years in investment banking at [PERSON_NAME] [PERSON_NAME]. Prior was"
type textarea "x"
type textarea "2 years in investment banking at [PERSON_NAME] [PERSON_NAME]. Prior was a"
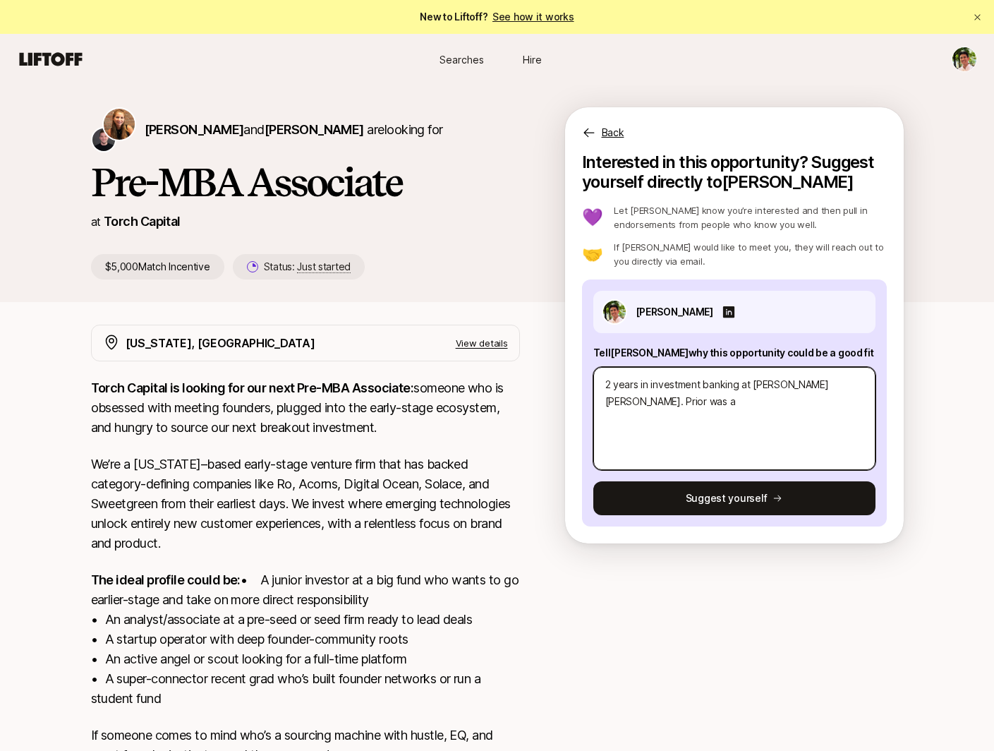
type textarea "x"
type textarea "2 years in investment banking at [PERSON_NAME] [PERSON_NAME]. Prior was an"
type textarea "x"
type textarea "2 years in investment banking at [PERSON_NAME] [PERSON_NAME]. Prior was an"
type textarea "x"
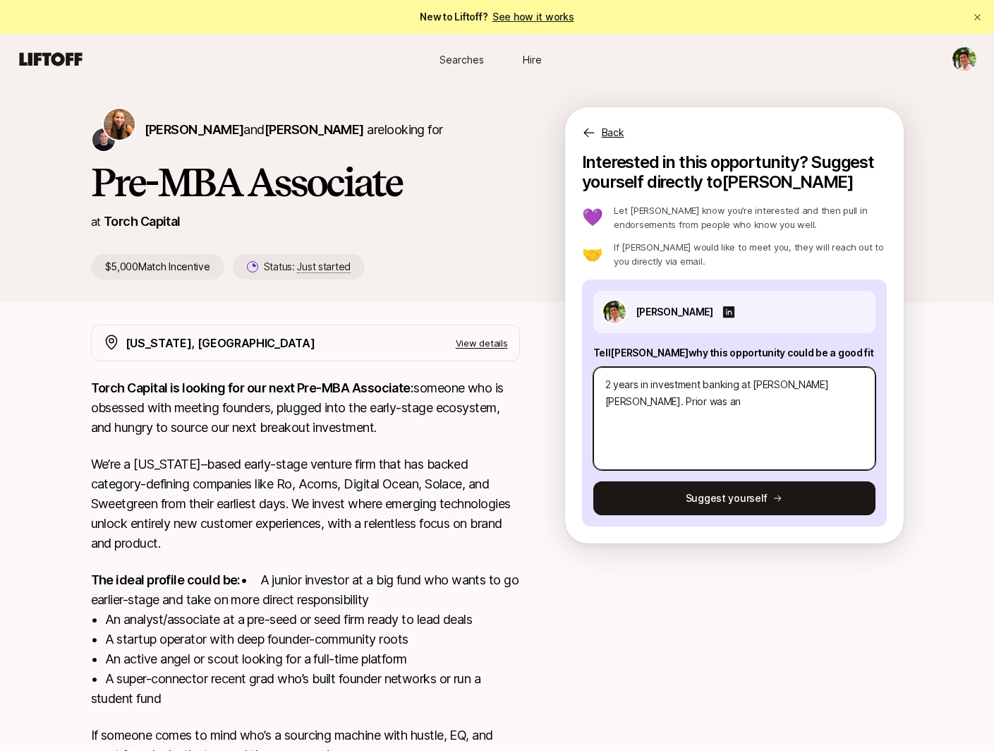
type textarea "2 years in investment banking at [PERSON_NAME] [PERSON_NAME]. Prior was an i"
type textarea "x"
type textarea "2 years in investment banking at [PERSON_NAME] [PERSON_NAME]. Prior was an in"
type textarea "x"
type textarea "2 years in investment banking at [PERSON_NAME] [PERSON_NAME]. Prior was an int"
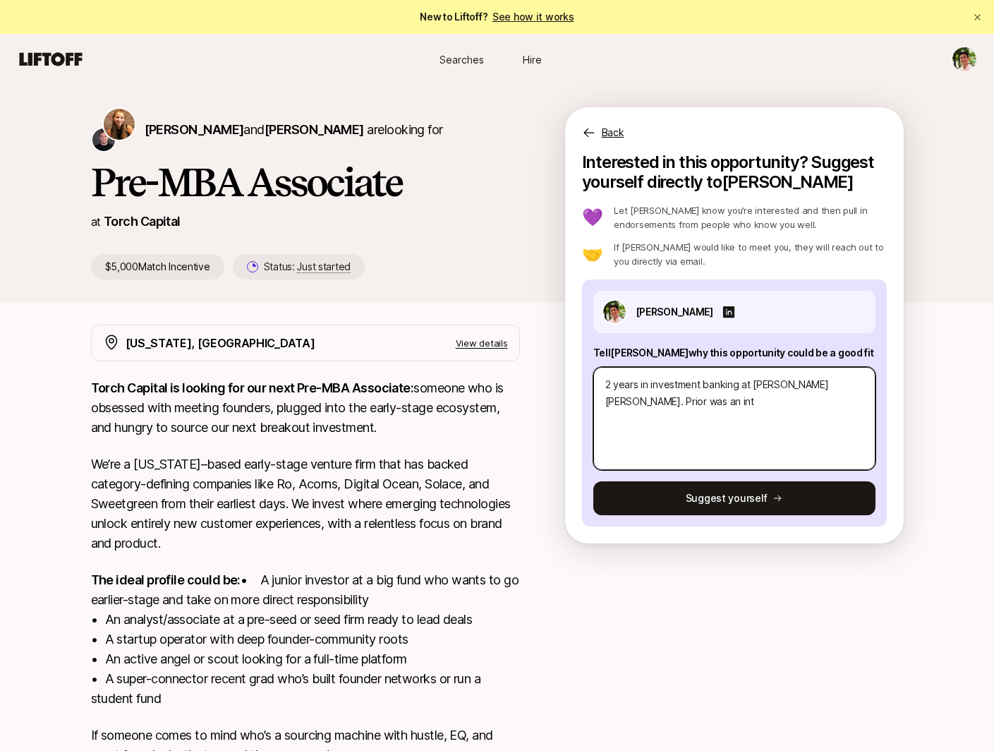
type textarea "x"
type textarea "2 years in investment banking at [PERSON_NAME] [PERSON_NAME]. Prior was an inte"
type textarea "x"
type textarea "2 years in investment banking at [PERSON_NAME] [PERSON_NAME]. Prior was an inter"
type textarea "x"
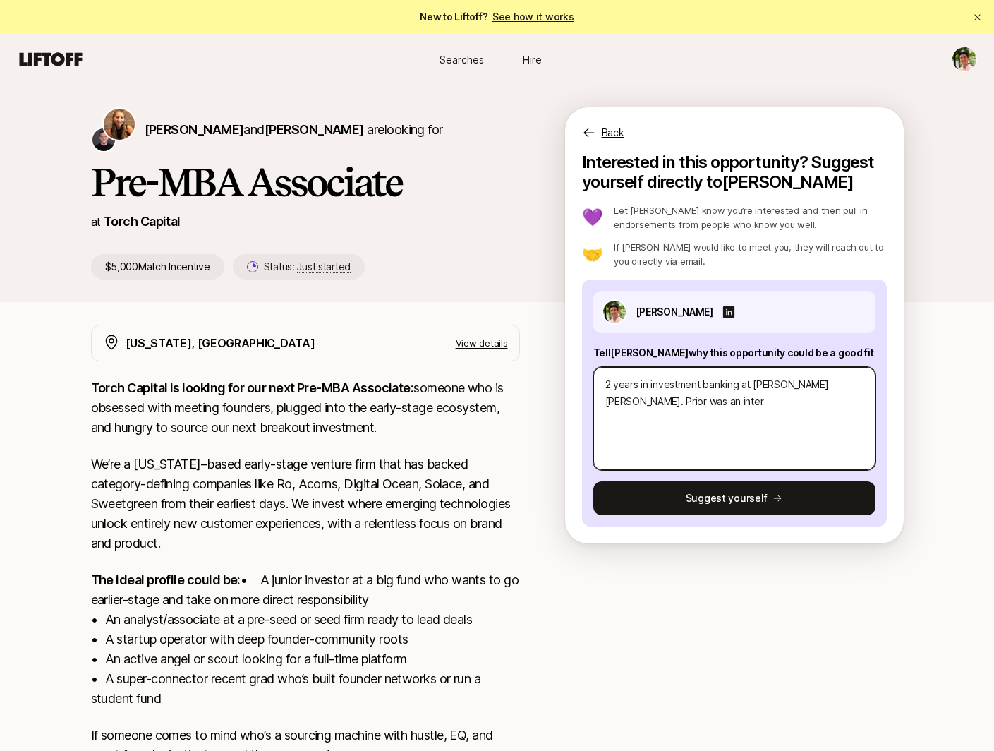
type textarea "2 years in investment banking at [PERSON_NAME] [PERSON_NAME]. Prior was an inte…"
type textarea "x"
type textarea "2 years in investment banking at [PERSON_NAME] [PERSON_NAME]. Prior was an inte…"
type textarea "x"
type textarea "2 years in investment banking at [PERSON_NAME] [PERSON_NAME]. Prior was an inte…"
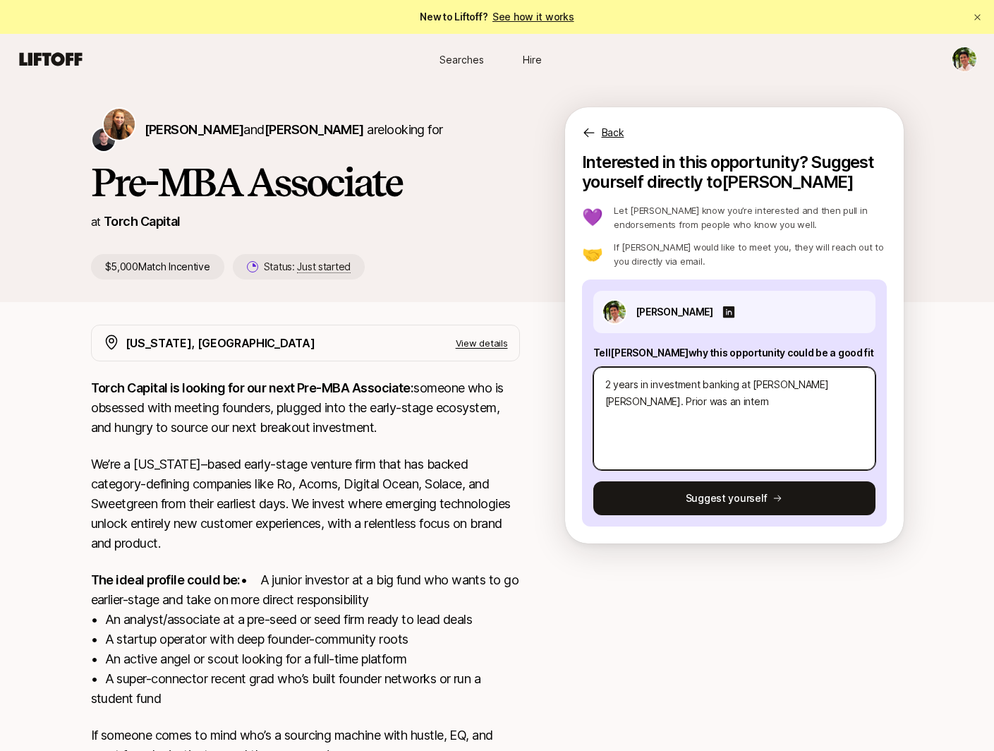
type textarea "x"
type textarea "2 years in investment banking at [PERSON_NAME] [PERSON_NAME]. Prior was an inter"
type textarea "x"
type textarea "2 years in investment banking at [PERSON_NAME] [PERSON_NAME]. Prior was an inte"
type textarea "x"
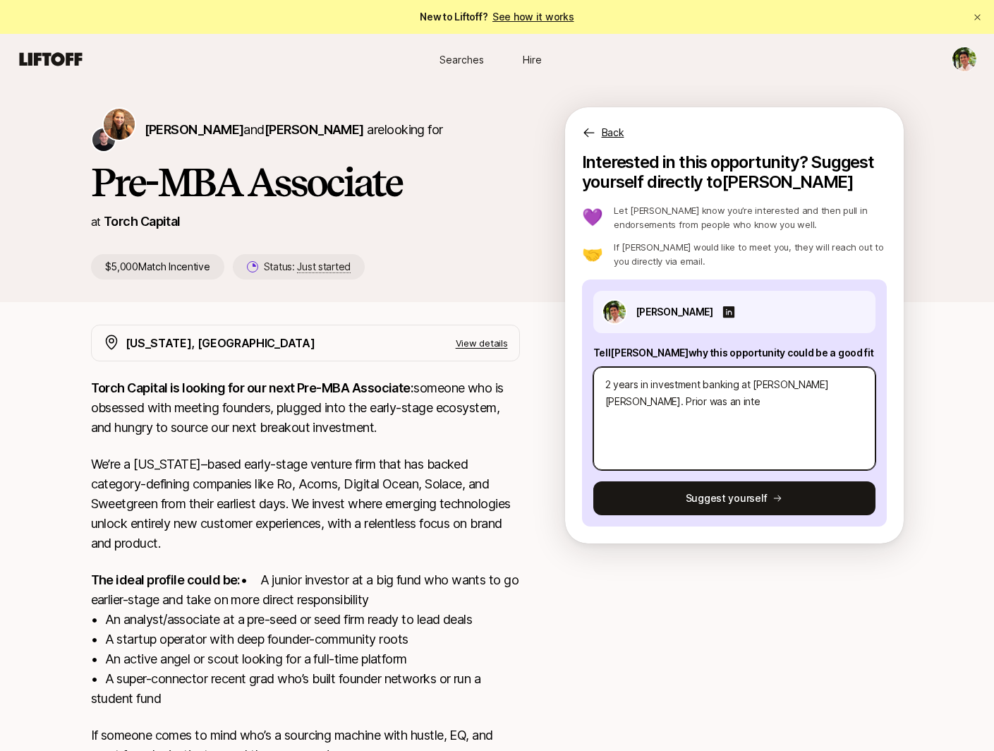
type textarea "2 years in investment banking at [PERSON_NAME] [PERSON_NAME]. Prior was an int"
type textarea "x"
type textarea "2 years in investment banking at [PERSON_NAME] [PERSON_NAME]. Prior was an in"
type textarea "x"
type textarea "2 years in investment banking at [PERSON_NAME] [PERSON_NAME]. Prior was an i"
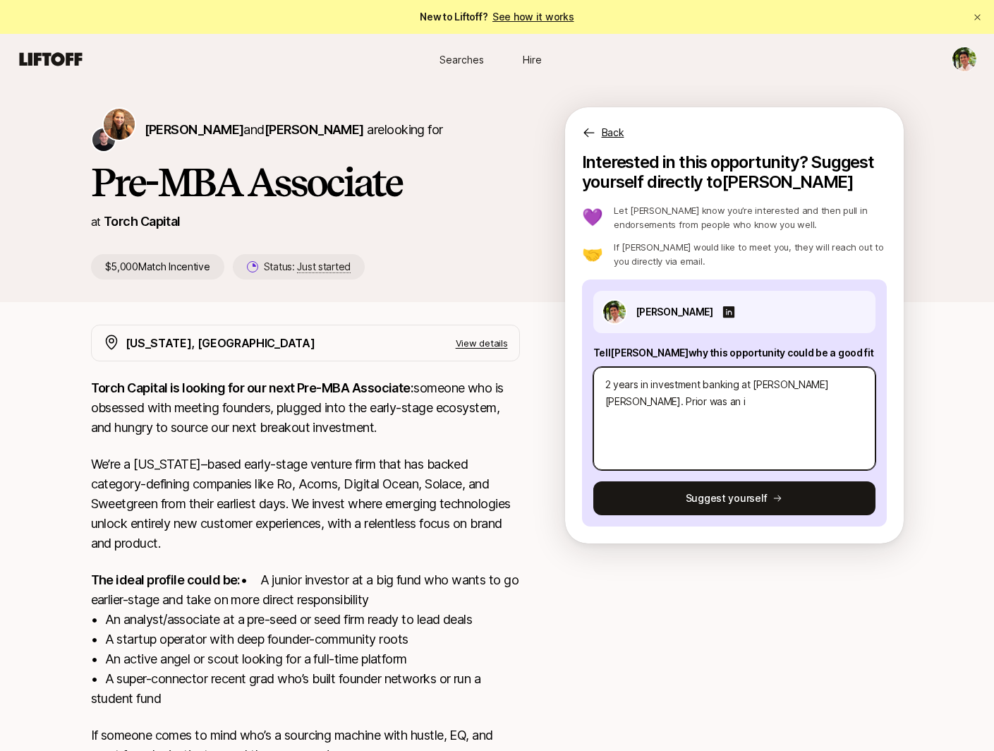
type textarea "x"
type textarea "2 years in investment banking at [PERSON_NAME] [PERSON_NAME]. Prior was an"
type textarea "x"
type textarea "2 years in investment banking at [PERSON_NAME] [PERSON_NAME]. Prior was an i"
type textarea "x"
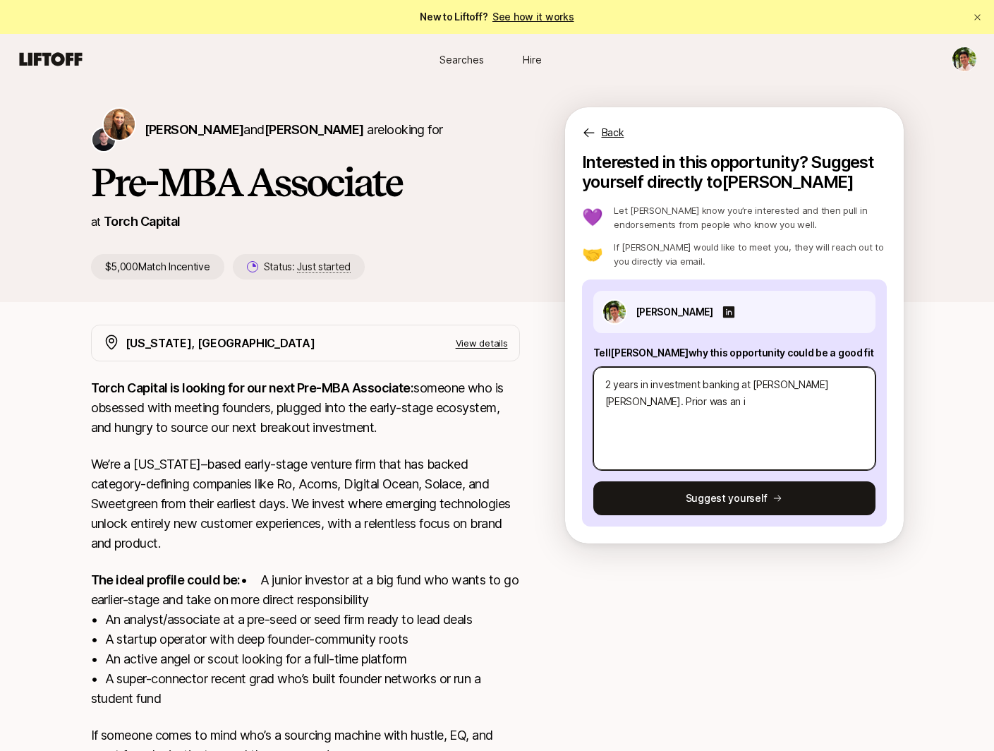
type textarea "2 years in investment banking at [PERSON_NAME] [PERSON_NAME]. Prior was an in"
type textarea "x"
type textarea "2 years in investment banking at [PERSON_NAME] [PERSON_NAME]. Prior was an int"
type textarea "x"
type textarea "2 years in investment banking at [PERSON_NAME] [PERSON_NAME]. Prior was an inte"
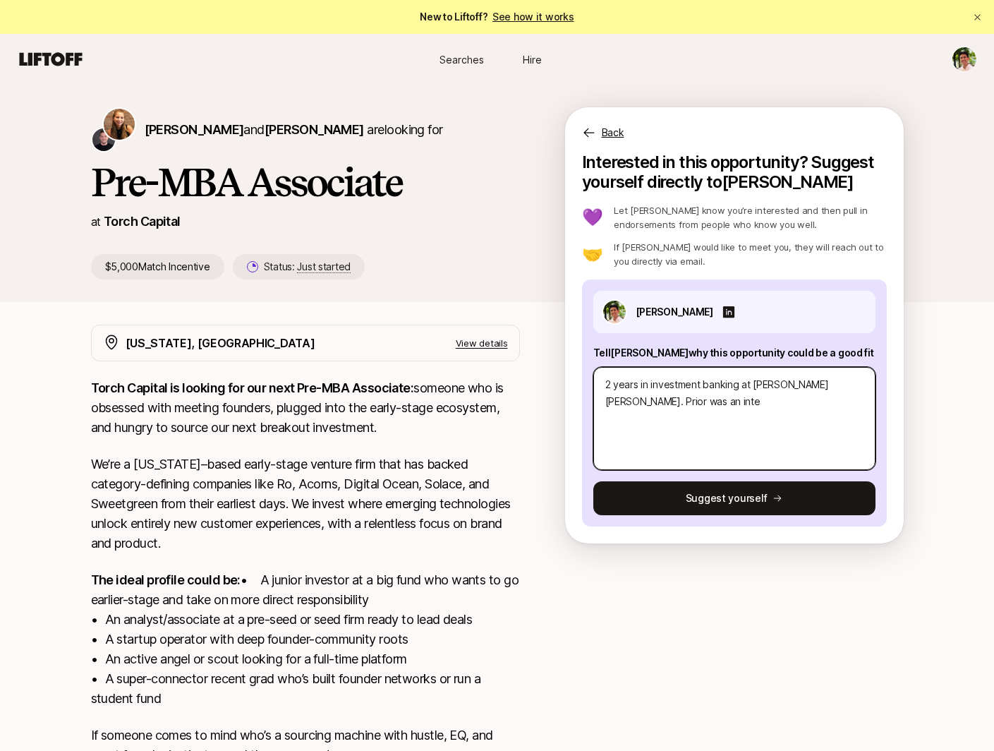
type textarea "x"
type textarea "2 years in investment banking at [PERSON_NAME] [PERSON_NAME]. Prior was an inter"
type textarea "x"
type textarea "2 years in investment banking at [PERSON_NAME] [PERSON_NAME]. Prior was an inte…"
type textarea "x"
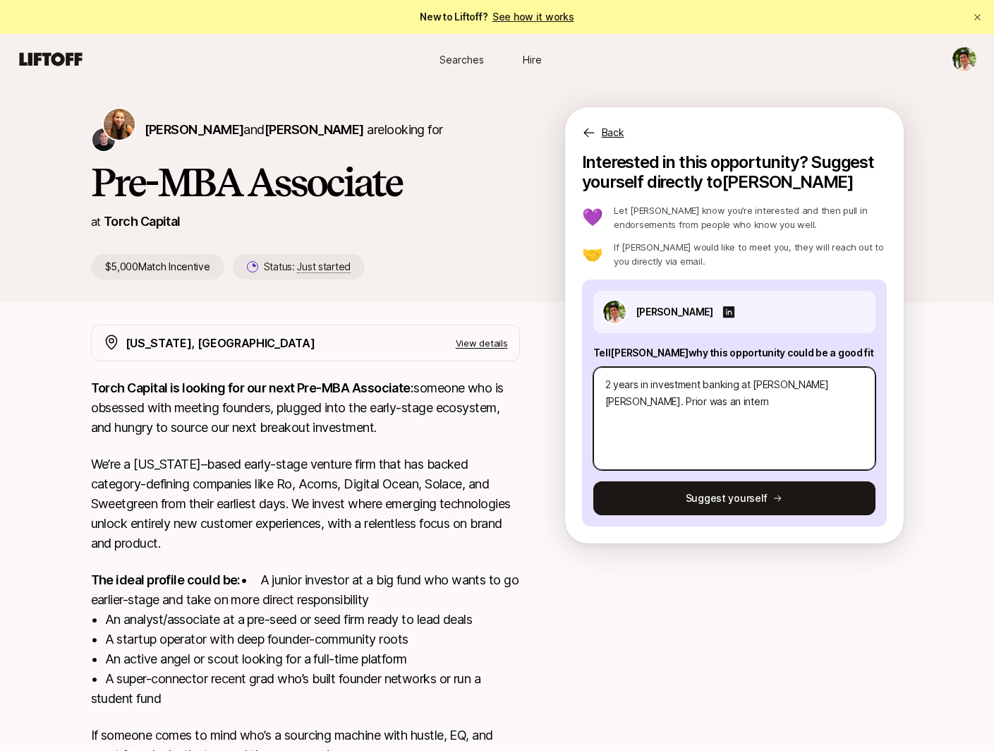
type textarea "2 years in investment banking at [PERSON_NAME] [PERSON_NAME]. Prior was an inte…"
type textarea "x"
type textarea "2 years in investment banking at [PERSON_NAME] [PERSON_NAME]. Prior was an inte…"
type textarea "x"
type textarea "2 years in investment banking at [PERSON_NAME] [PERSON_NAME]. Prior was an inte…"
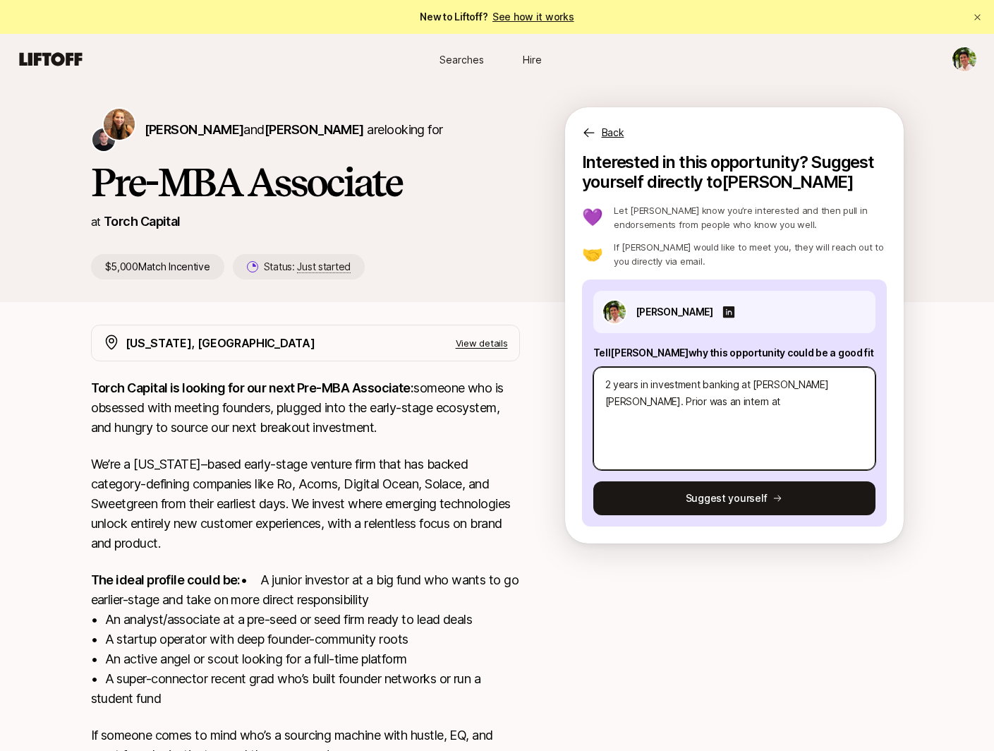
type textarea "x"
type textarea "2 years in investment banking at [PERSON_NAME] [PERSON_NAME]. Prior was an inte…"
type textarea "x"
type textarea "2 years in investment banking at [PERSON_NAME] [PERSON_NAME]. Prior was an inte…"
type textarea "x"
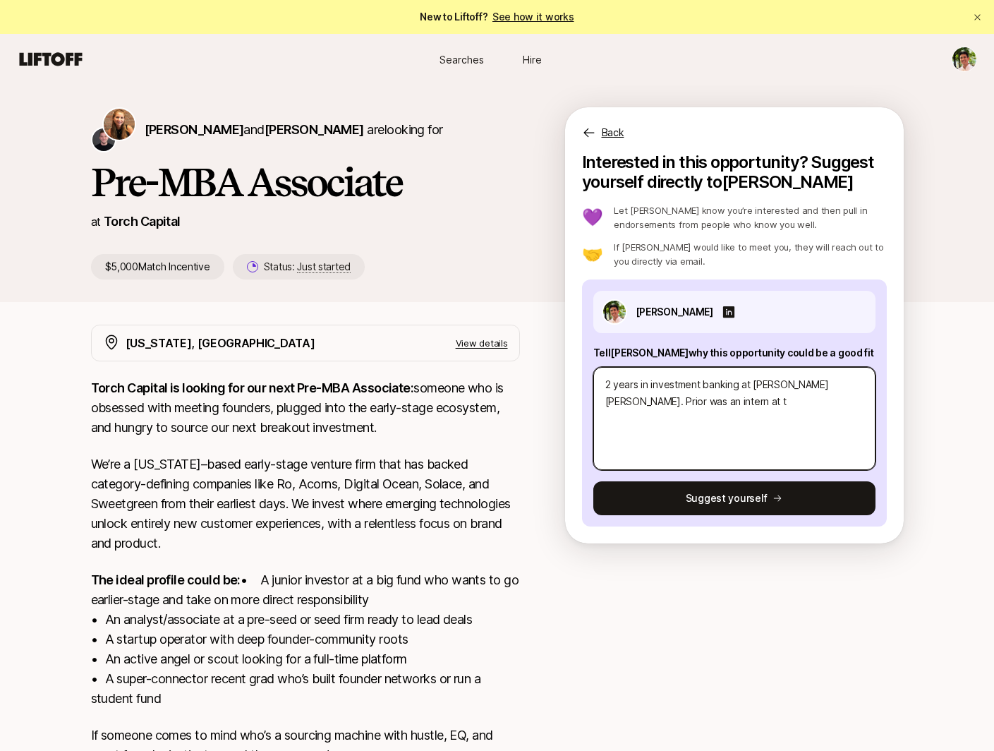
type textarea "2 years in investment banking at [PERSON_NAME] [PERSON_NAME]. Prior was an inte…"
type textarea "x"
type textarea "2 years in investment banking at [PERSON_NAME] [PERSON_NAME]. Prior was an inte…"
type textarea "x"
type textarea "2 years in investment banking at [PERSON_NAME] [PERSON_NAME]. Prior was an inte…"
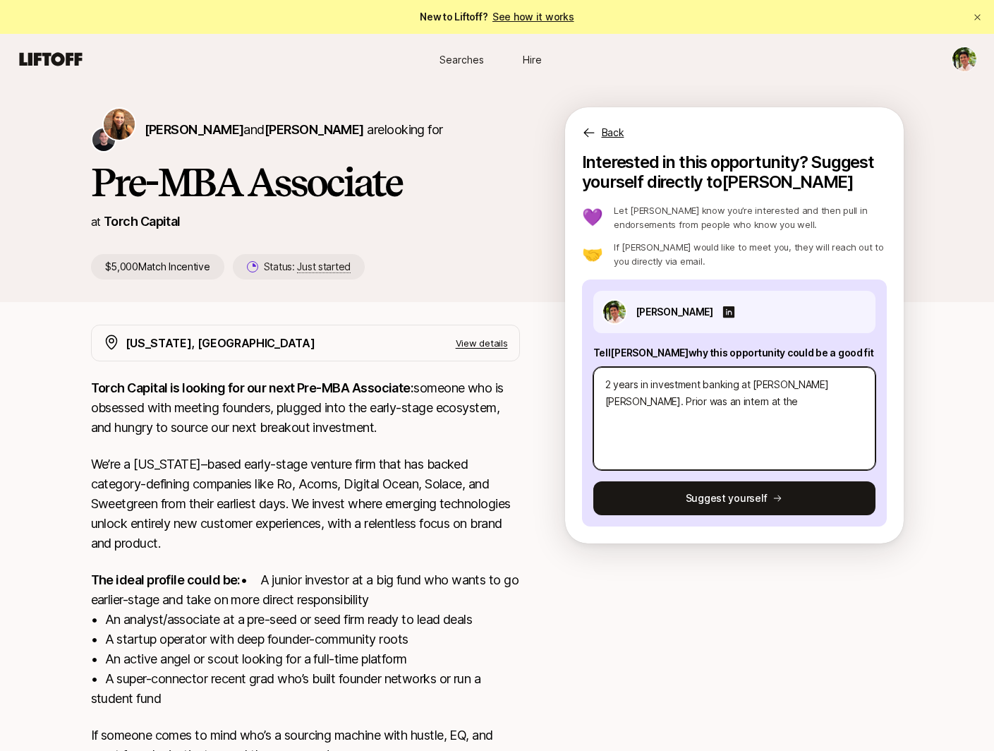
type textarea "x"
type textarea "2 years in investment banking at [PERSON_NAME] [PERSON_NAME]. Prior was an inte…"
type textarea "x"
type textarea "2 years in investment banking at [PERSON_NAME] [PERSON_NAME]. Prior was an inte…"
type textarea "x"
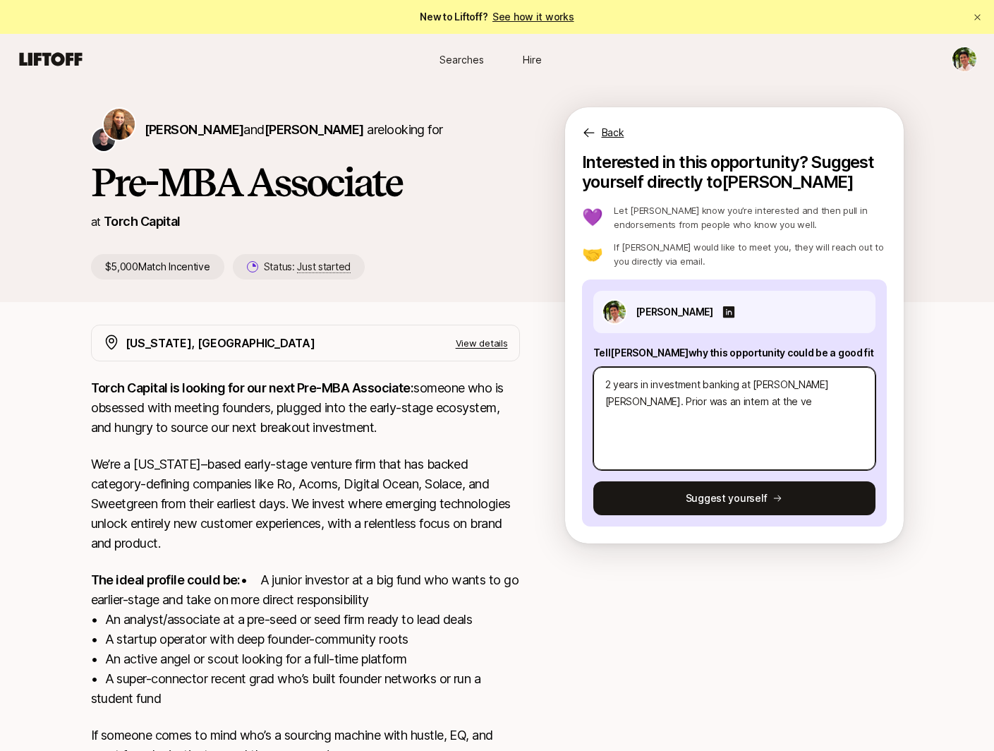
type textarea "2 years in investment banking at [PERSON_NAME] [PERSON_NAME]. Prior was an inte…"
type textarea "x"
type textarea "2 years in investment banking at [PERSON_NAME] [PERSON_NAME]. Prior was an inte…"
type textarea "x"
type textarea "2 years in investment banking at [PERSON_NAME] [PERSON_NAME]. Prior was an inte…"
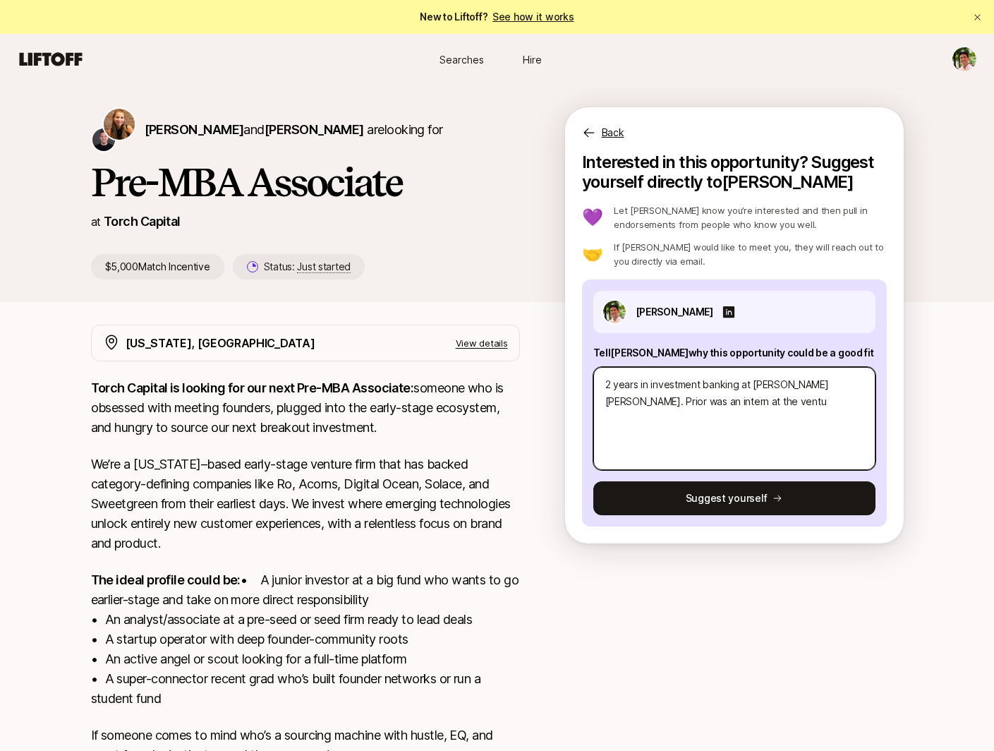
type textarea "x"
type textarea "2 years in investment banking at [PERSON_NAME] [PERSON_NAME]. Prior was an inte…"
type textarea "x"
type textarea "2 years in investment banking at [PERSON_NAME] [PERSON_NAME]. Prior was an inte…"
type textarea "x"
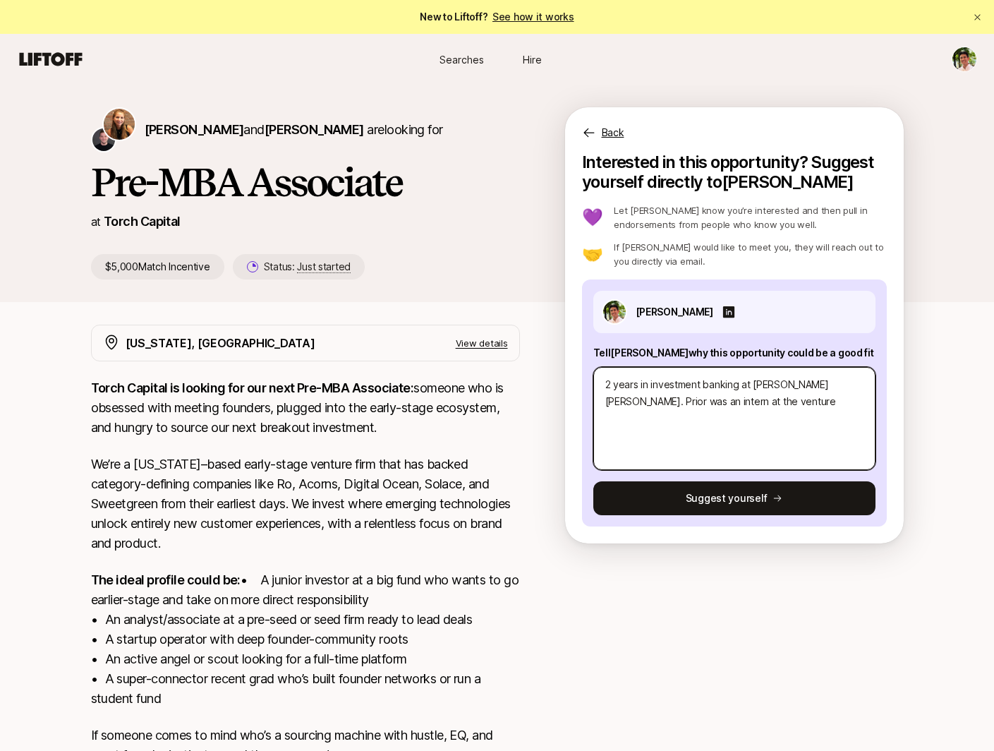
type textarea "2 years in investment banking at [PERSON_NAME] [PERSON_NAME]. Prior was an inte…"
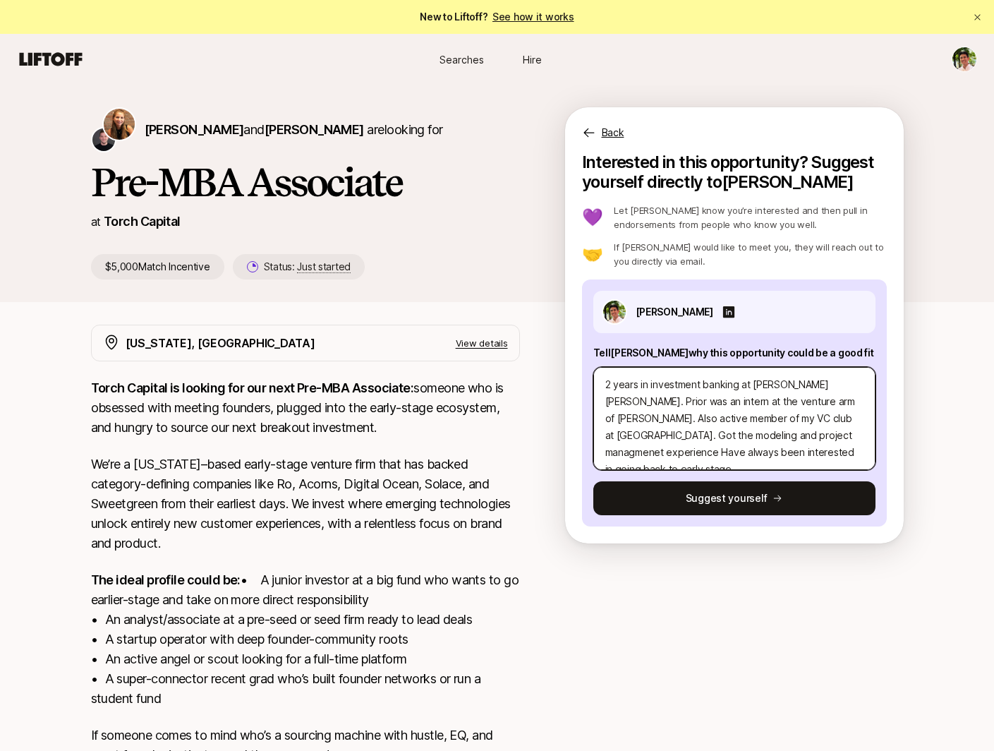
click at [626, 452] on textarea "2 years in investment banking at [PERSON_NAME] [PERSON_NAME]. Prior was an inte…" at bounding box center [734, 418] width 282 height 103
click at [722, 452] on textarea "2 years in investment banking at [PERSON_NAME] [PERSON_NAME]. Prior was an inte…" at bounding box center [734, 418] width 282 height 103
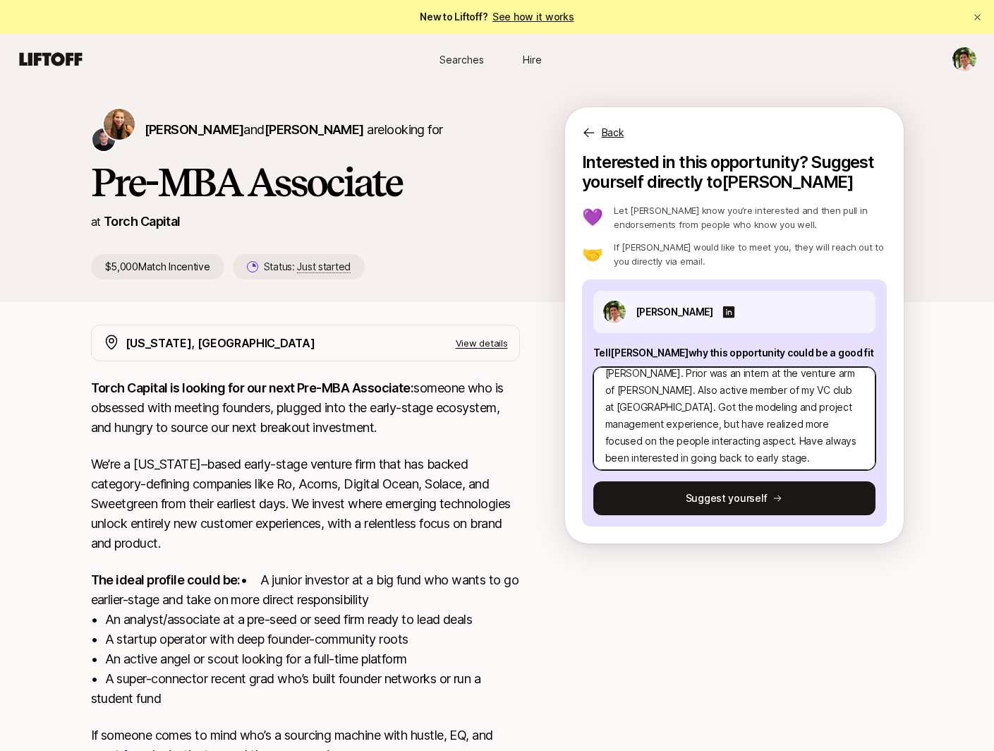
scroll to position [34, 0]
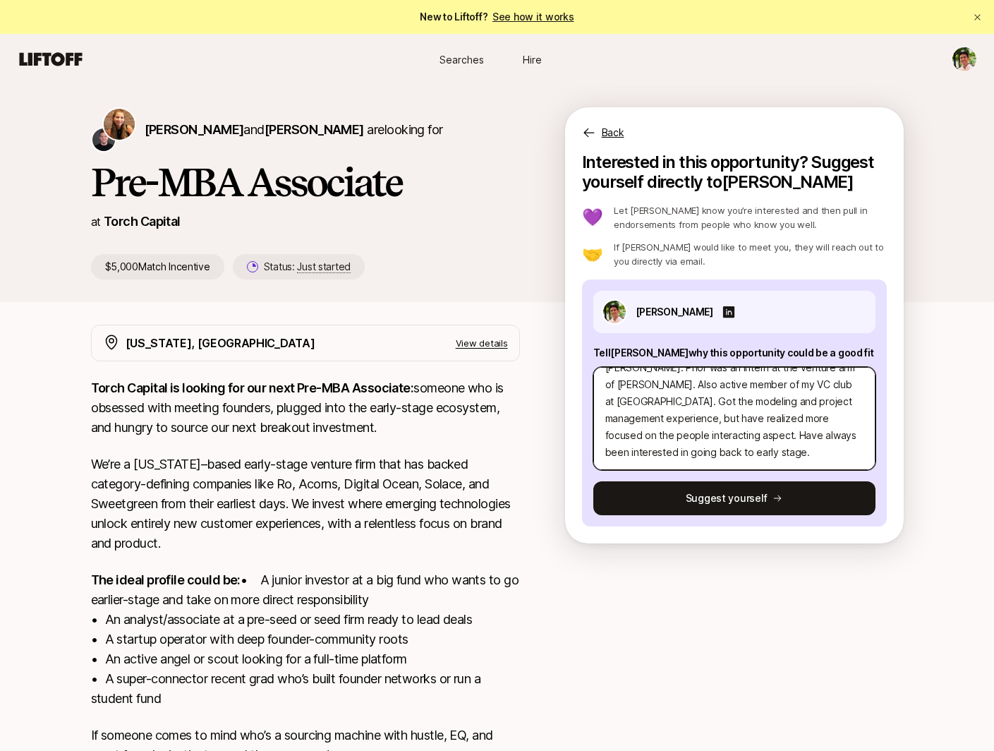
click at [682, 425] on textarea "2 years in investment banking at [PERSON_NAME] [PERSON_NAME]. Prior was an inte…" at bounding box center [734, 418] width 282 height 103
click at [749, 396] on textarea "2 years in investment banking at [PERSON_NAME] [PERSON_NAME]. Prior was an inte…" at bounding box center [734, 418] width 282 height 103
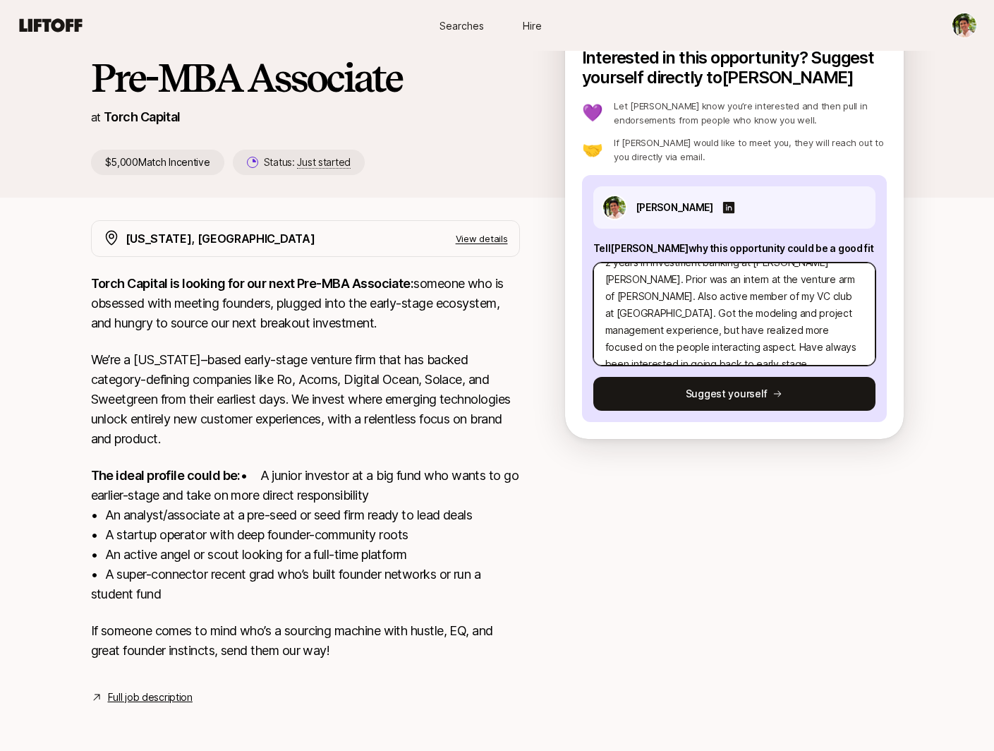
scroll to position [34, 0]
click at [840, 333] on textarea "2 years in investment banking at [PERSON_NAME] [PERSON_NAME]. Prior was an inte…" at bounding box center [734, 313] width 282 height 103
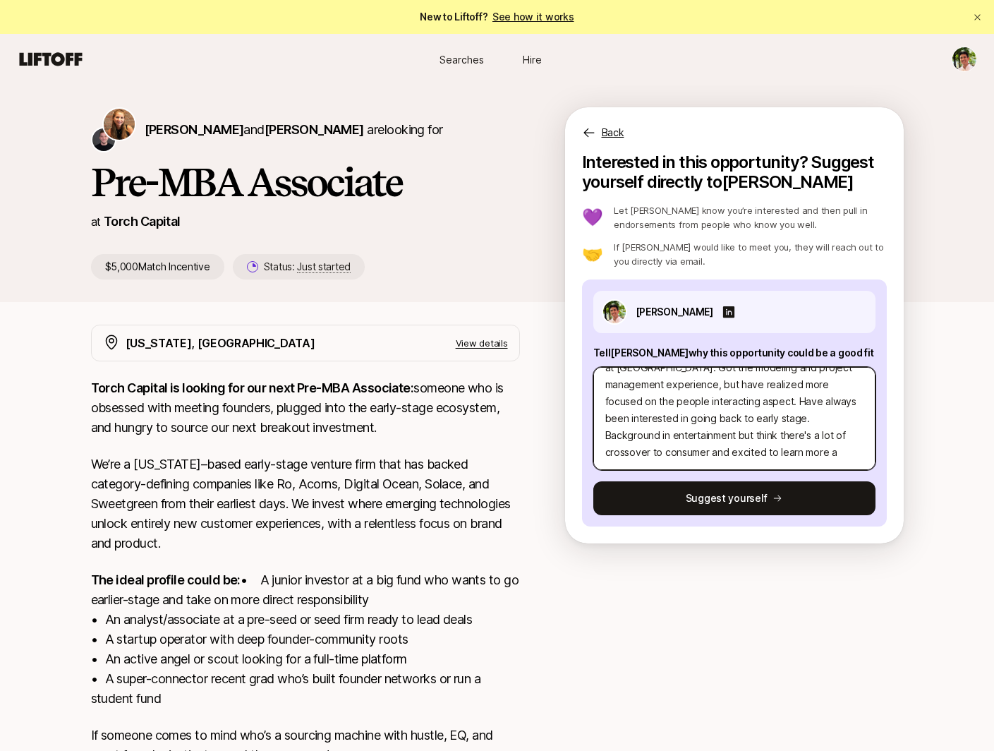
scroll to position [85, 0]
click at [744, 418] on textarea "2 years in investment banking at [PERSON_NAME] [PERSON_NAME]. Prior was an inte…" at bounding box center [734, 418] width 282 height 103
click at [715, 441] on textarea "2 years in investment banking at [PERSON_NAME] [PERSON_NAME]. Prior was an inte…" at bounding box center [734, 418] width 282 height 103
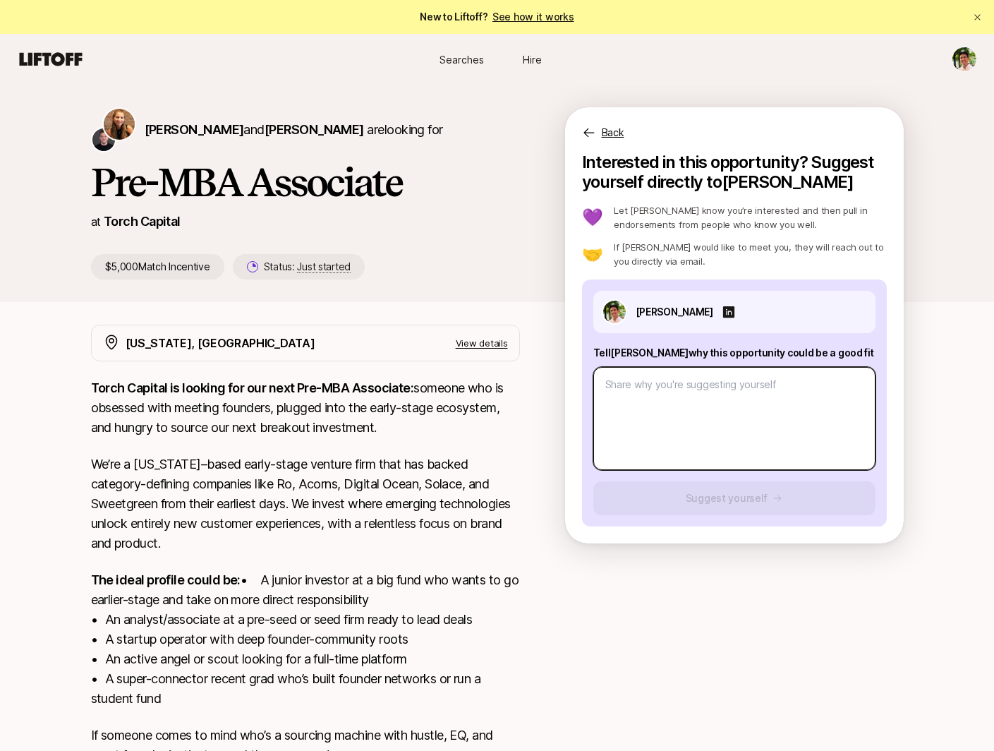
scroll to position [0, 0]
paste textarea "Two years in investment banking at [PERSON_NAME] [PERSON_NAME], with prior expe…"
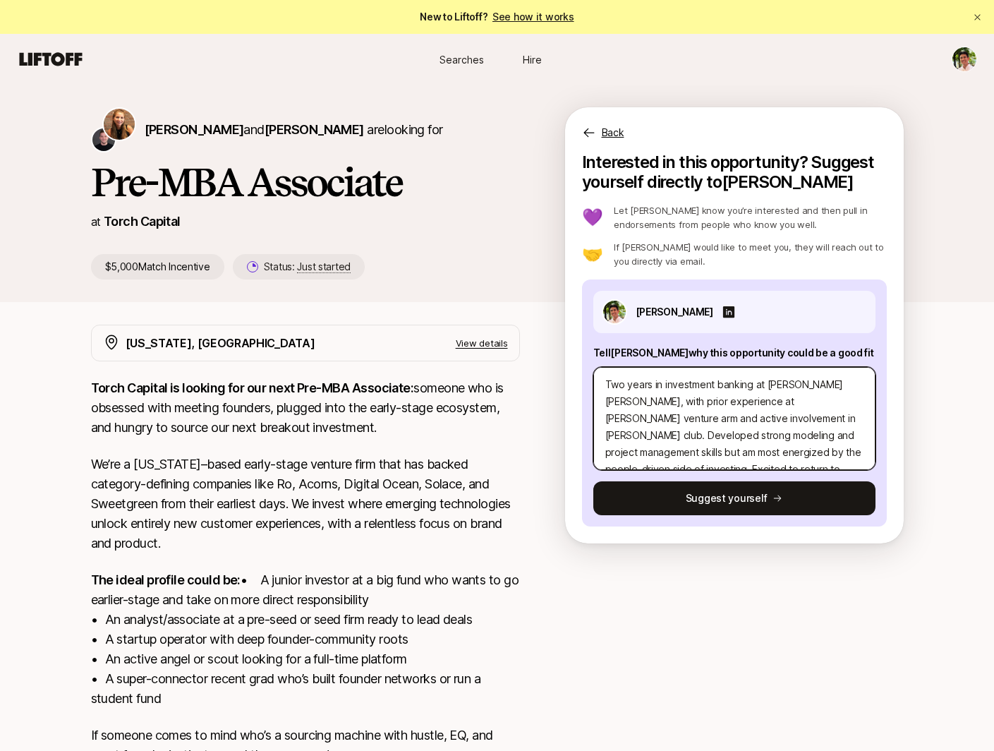
click at [739, 418] on textarea "Two years in investment banking at [PERSON_NAME] [PERSON_NAME], with prior expe…" at bounding box center [734, 418] width 282 height 103
click at [739, 419] on textarea "Two years in investment banking at [PERSON_NAME] [PERSON_NAME], with prior expe…" at bounding box center [734, 418] width 282 height 103
click at [690, 454] on textarea "Two years in investment banking at [PERSON_NAME] [PERSON_NAME], with prior expe…" at bounding box center [734, 418] width 282 height 103
click at [735, 386] on textarea "Two years in investment banking at [PERSON_NAME] [PERSON_NAME], with prior expe…" at bounding box center [734, 418] width 282 height 103
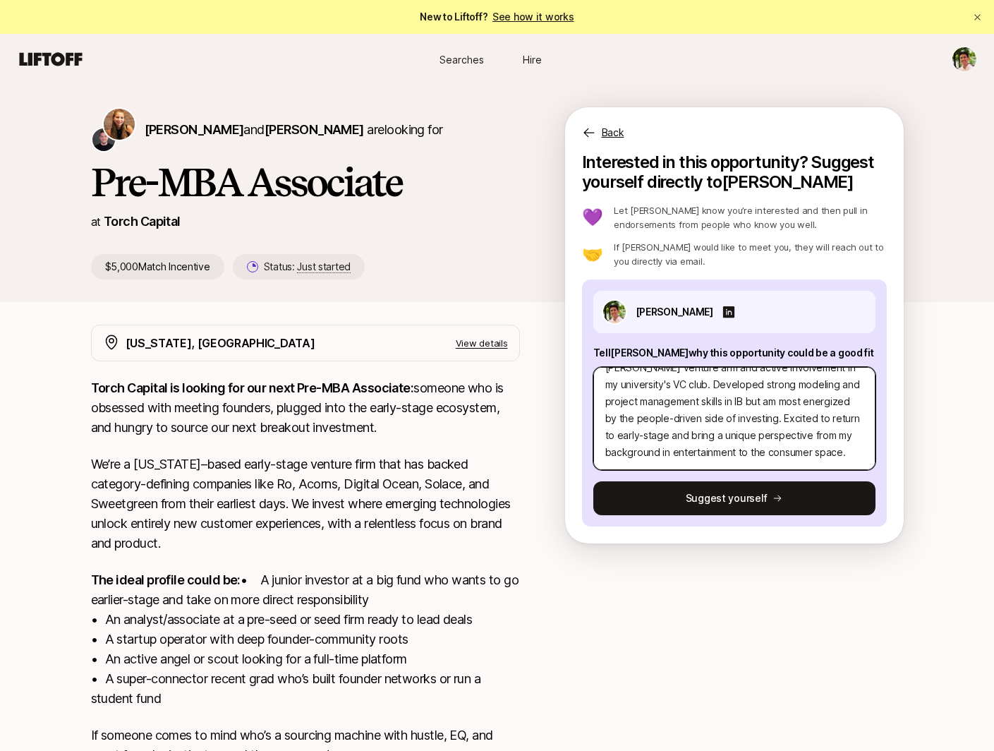
click at [735, 386] on textarea "Two years in investment banking at [PERSON_NAME] [PERSON_NAME], with prior expe…" at bounding box center [734, 418] width 282 height 103
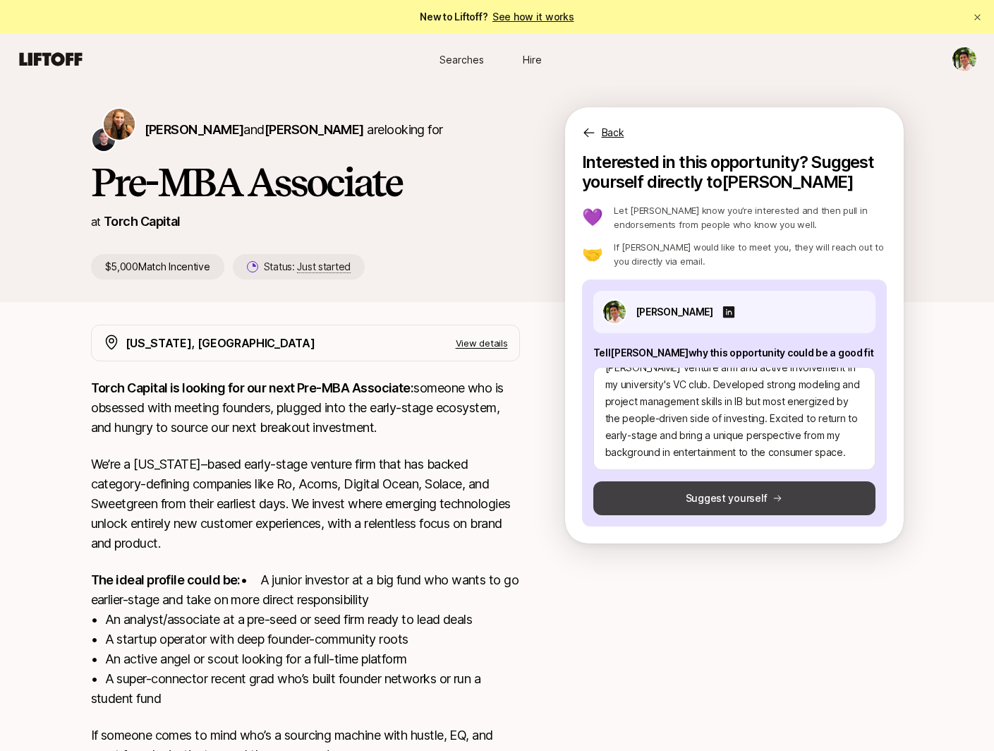
click at [744, 496] on button "Suggest yourself" at bounding box center [734, 498] width 282 height 34
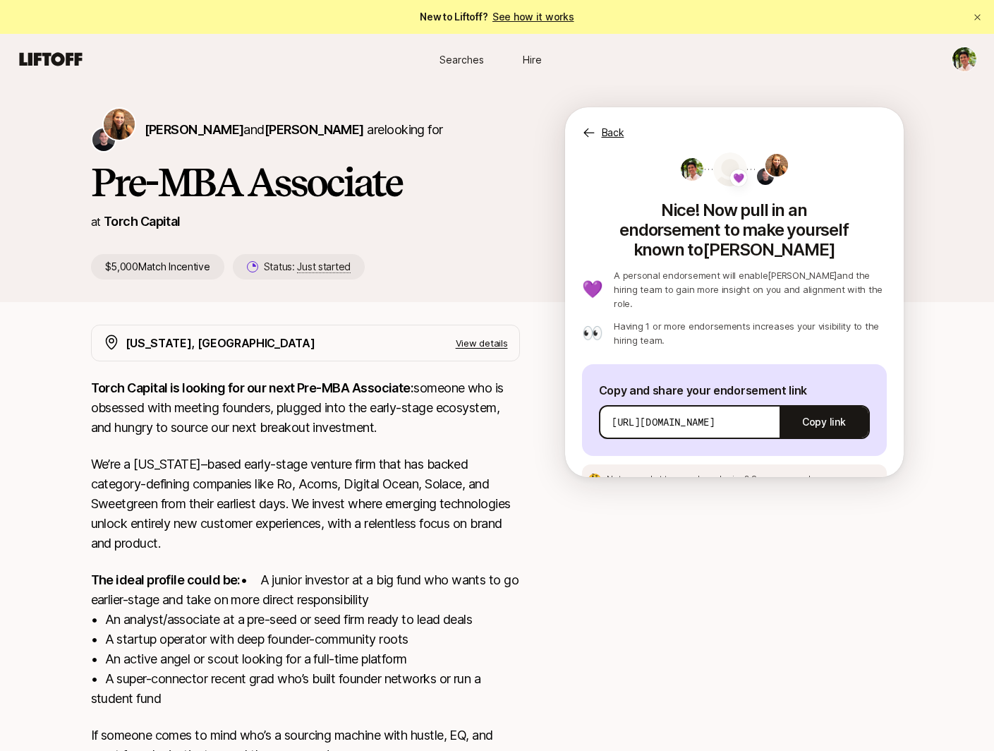
scroll to position [71, 0]
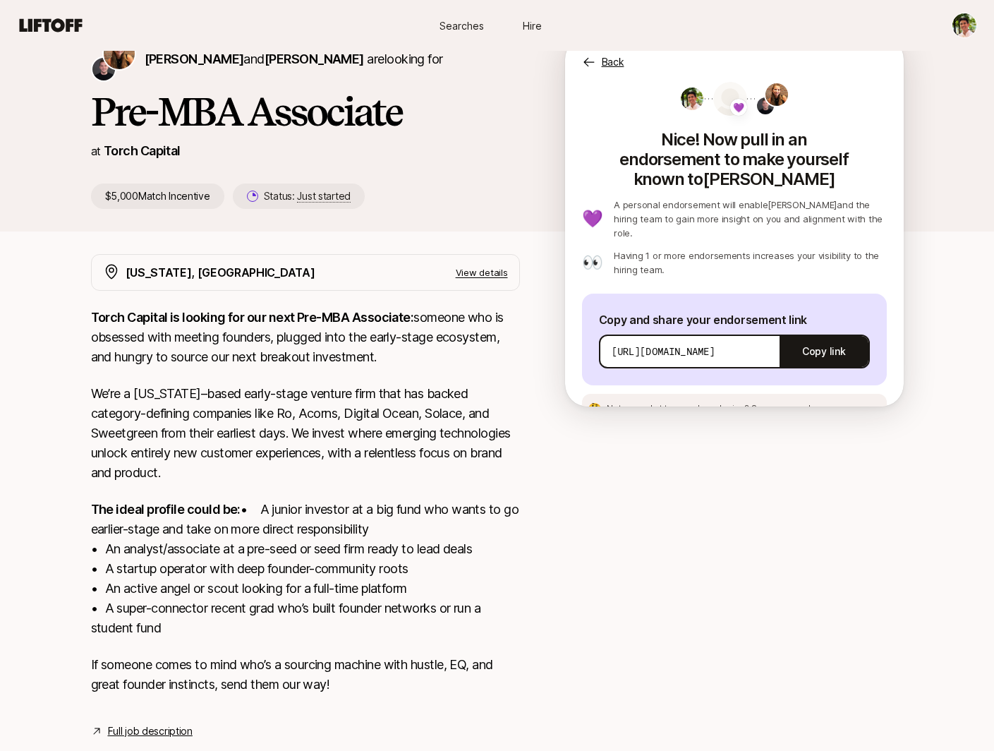
click at [821, 402] on p "Not sure what to say when sharing? See an example message" at bounding box center [731, 408] width 249 height 13
click at [824, 403] on span "See an example message" at bounding box center [803, 408] width 105 height 11
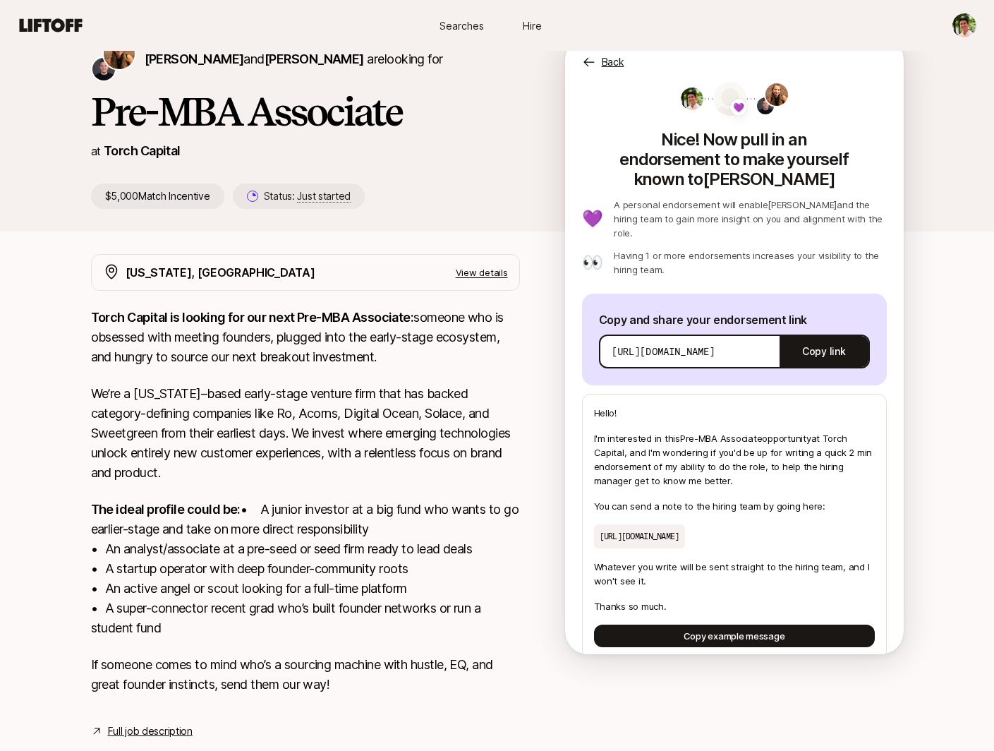
scroll to position [1, 0]
drag, startPoint x: 453, startPoint y: 456, endPoint x: 441, endPoint y: 474, distance: 21.3
click at [453, 455] on p "We’re a [US_STATE]–based early-stage venture firm that has backed category-defi…" at bounding box center [305, 433] width 429 height 99
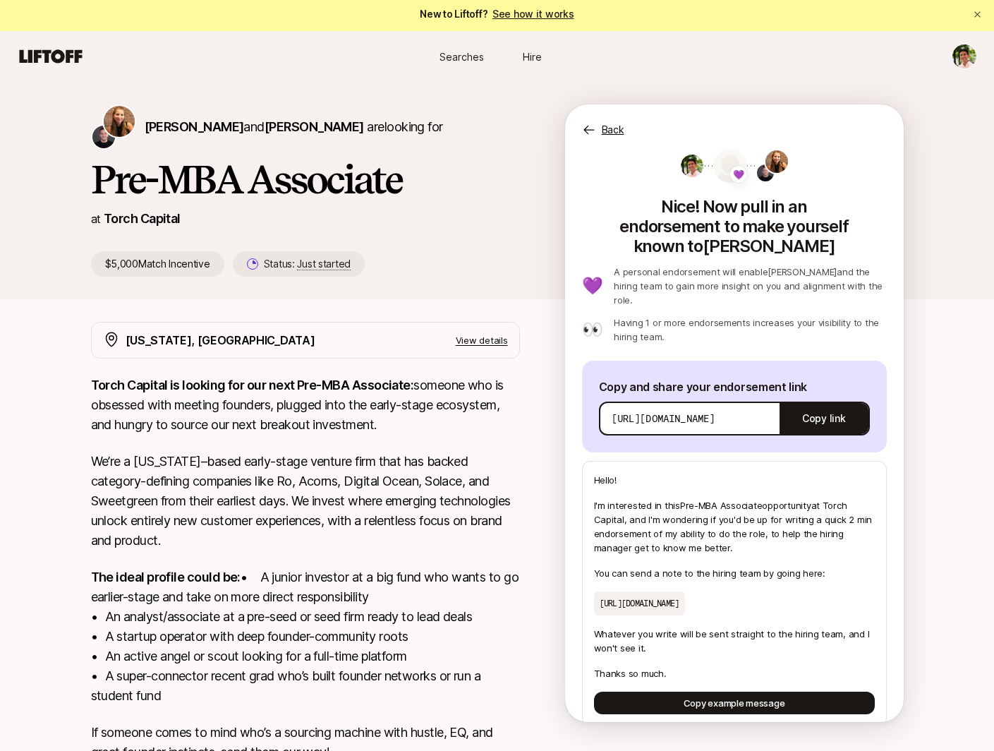
scroll to position [0, 0]
